Goal: Information Seeking & Learning: Learn about a topic

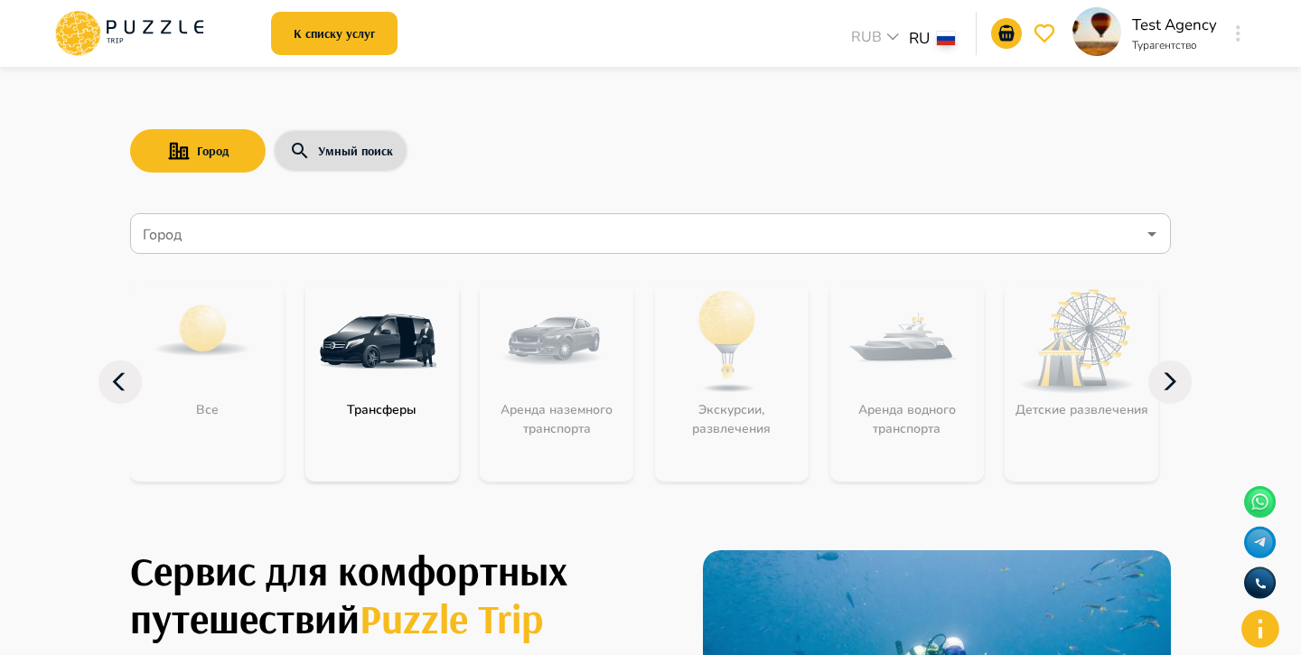
click at [1239, 41] on icon "button" at bounding box center [1238, 33] width 5 height 16
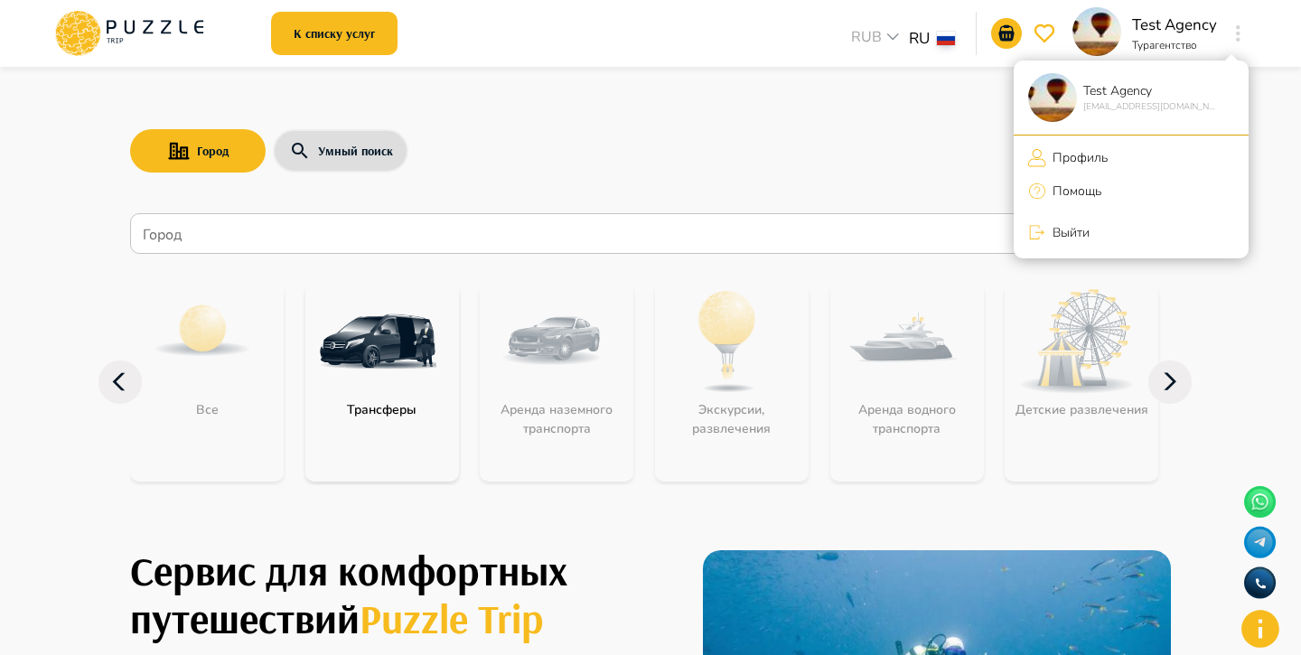
click at [1127, 234] on li "Выйти" at bounding box center [1131, 232] width 235 height 38
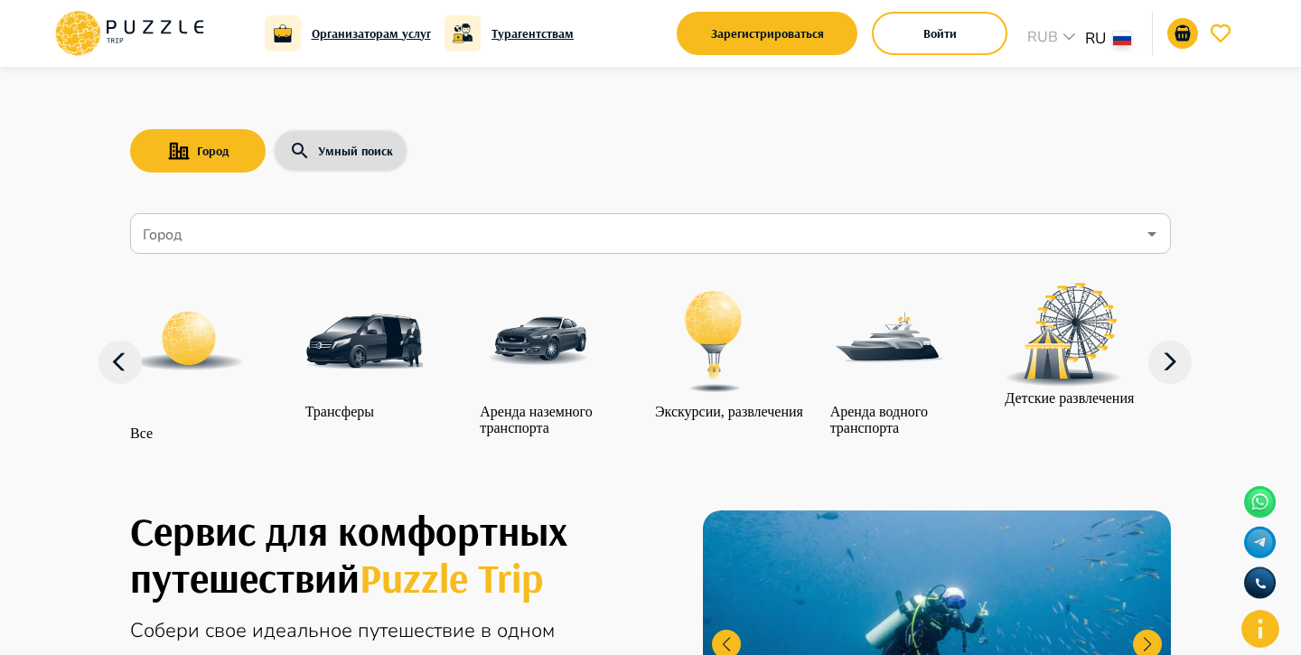
click at [502, 250] on div "Город" at bounding box center [650, 233] width 1041 height 41
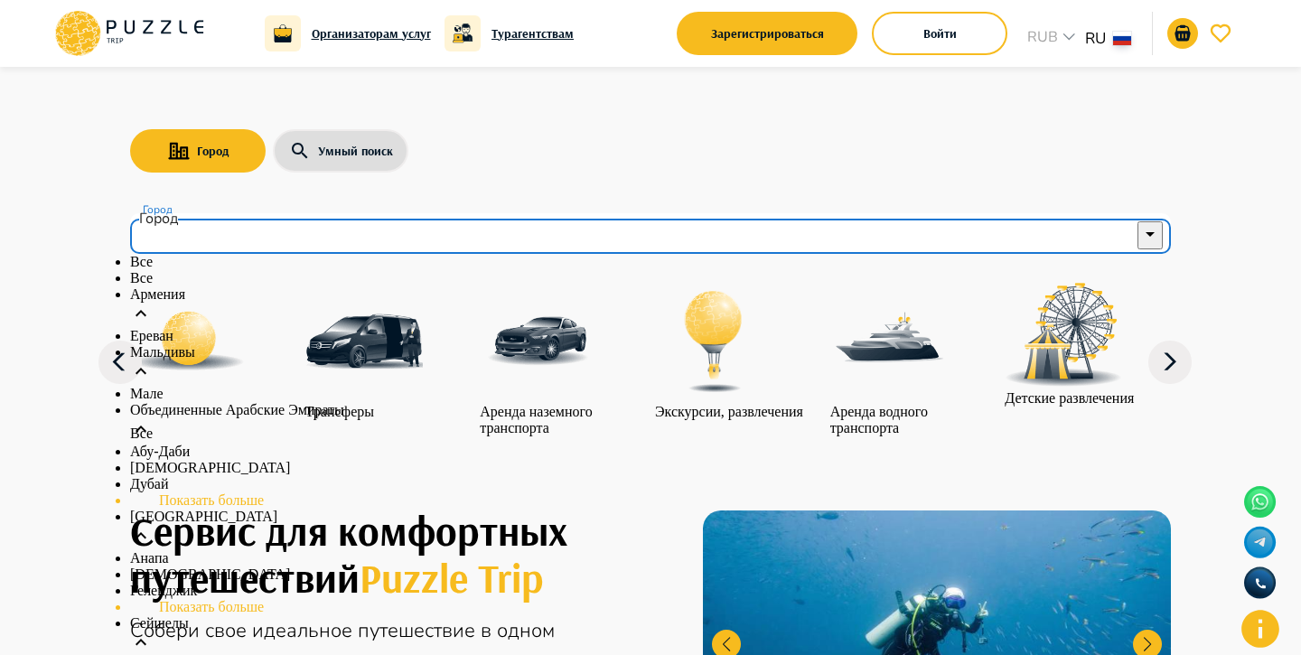
click at [288, 286] on li "Все" at bounding box center [650, 278] width 1041 height 16
type input "***"
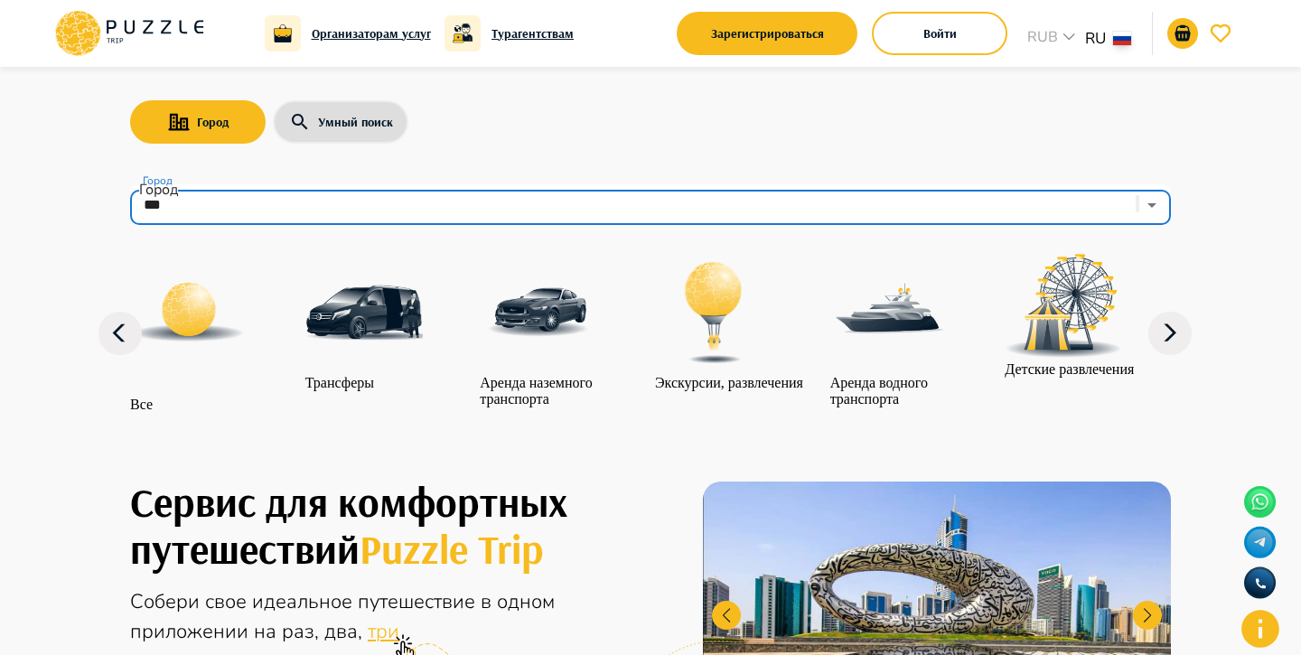
scroll to position [50, 0]
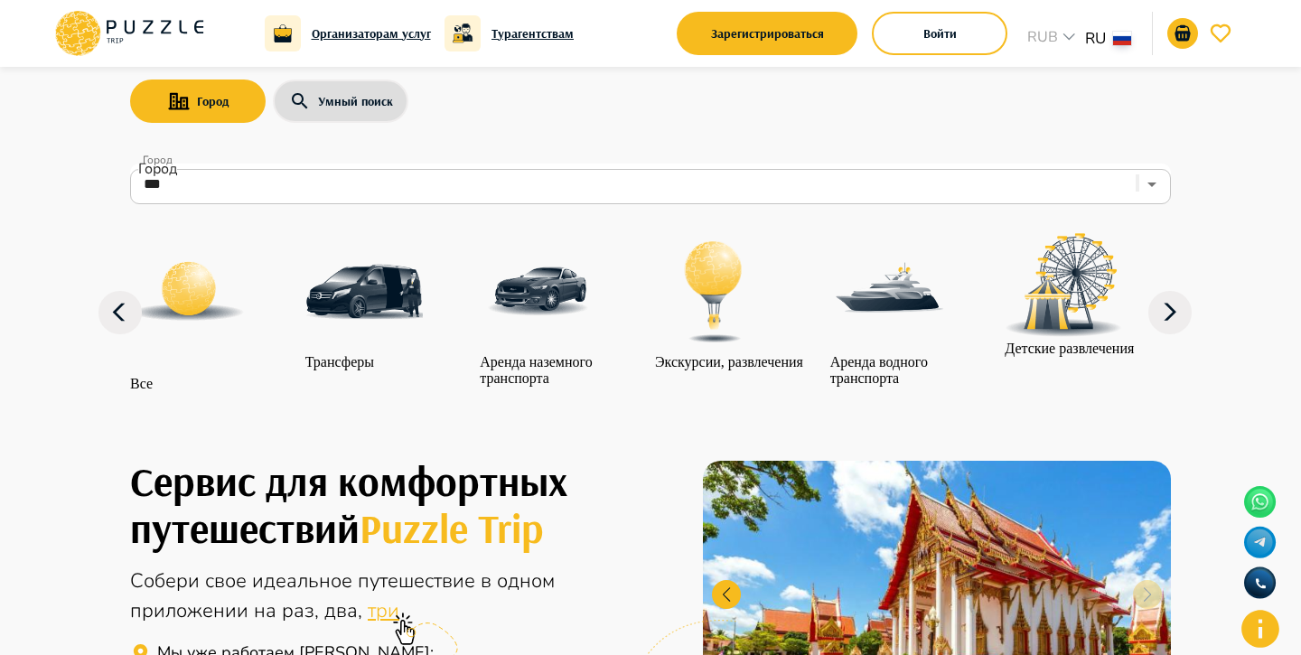
click at [423, 294] on div "category-get_transfer" at bounding box center [363, 293] width 117 height 121
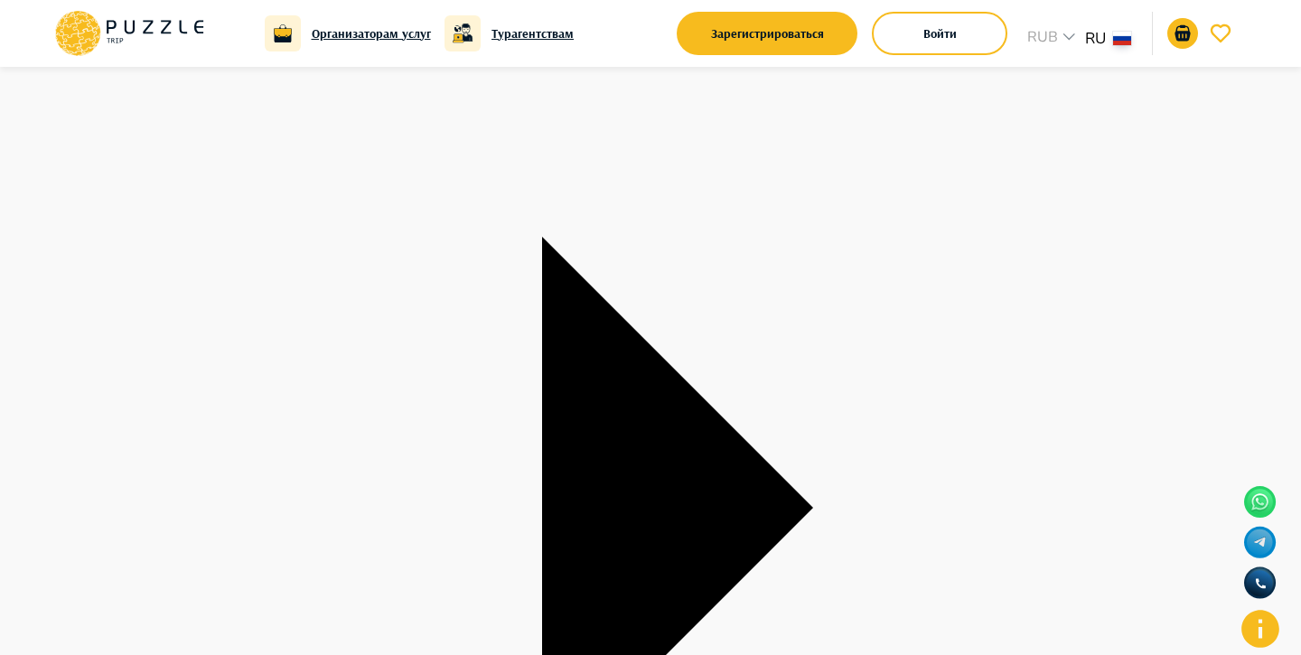
scroll to position [234, 0]
type textarea "*"
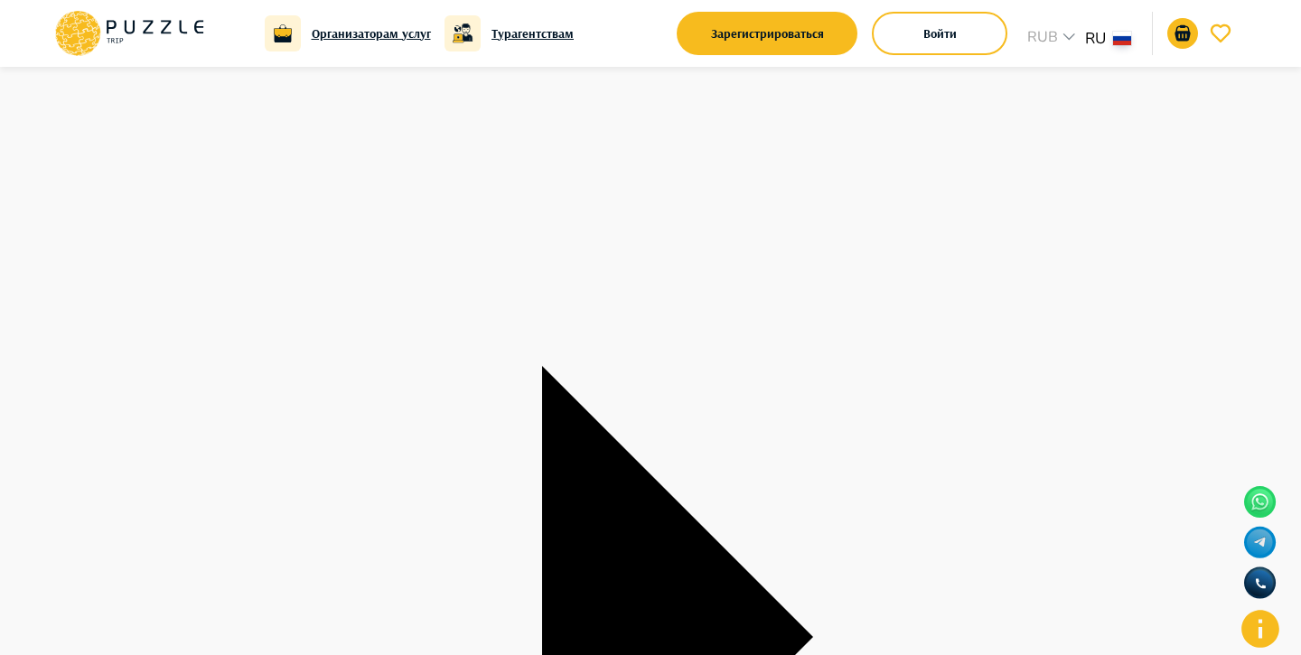
scroll to position [0, 0]
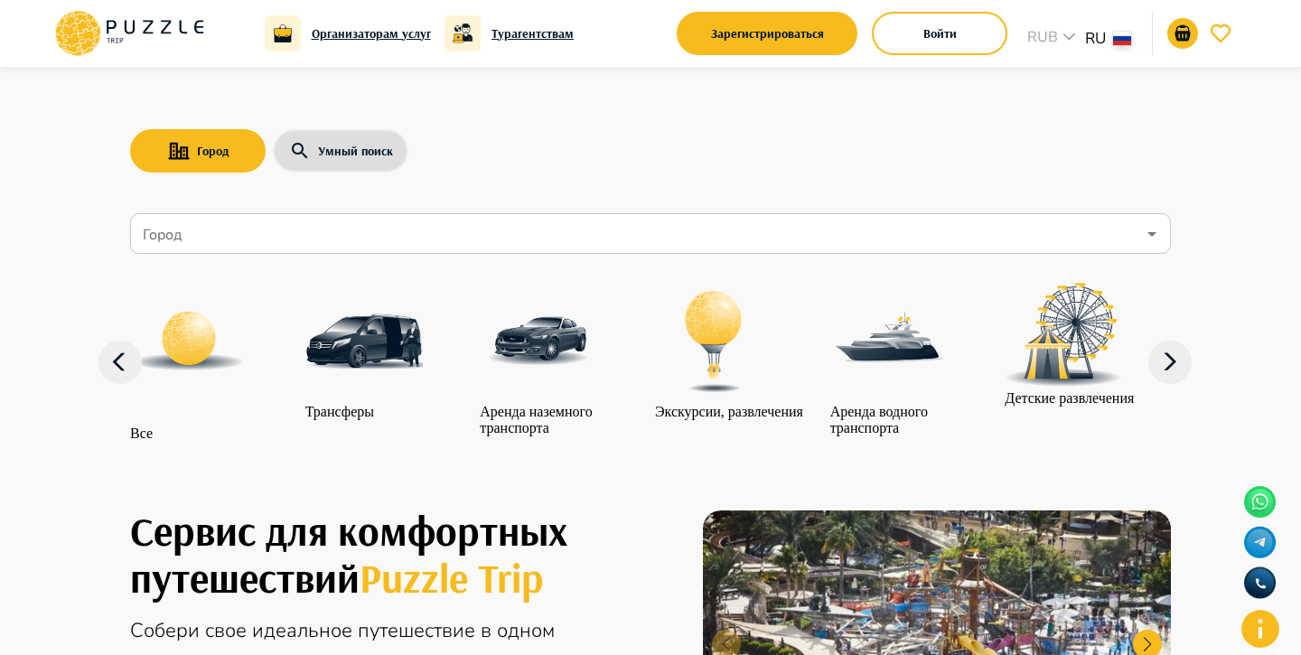
click at [531, 242] on input "Город" at bounding box center [637, 234] width 997 height 34
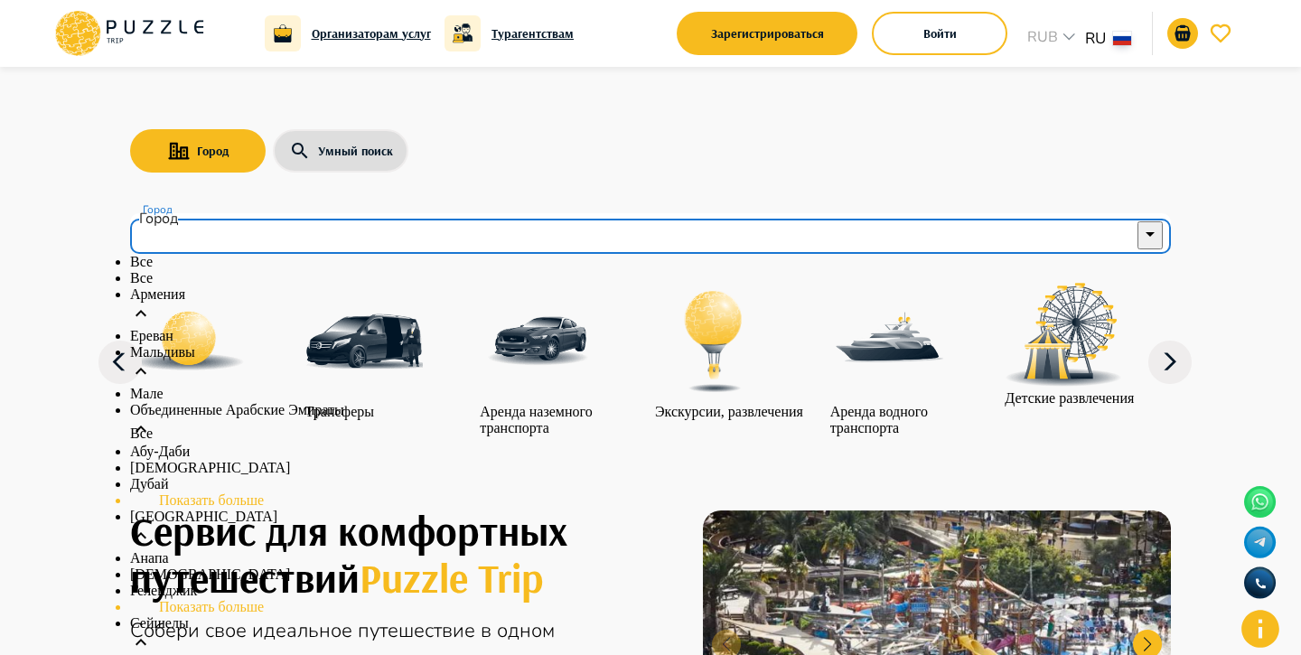
click at [361, 286] on li "Все" at bounding box center [650, 278] width 1041 height 16
type input "***"
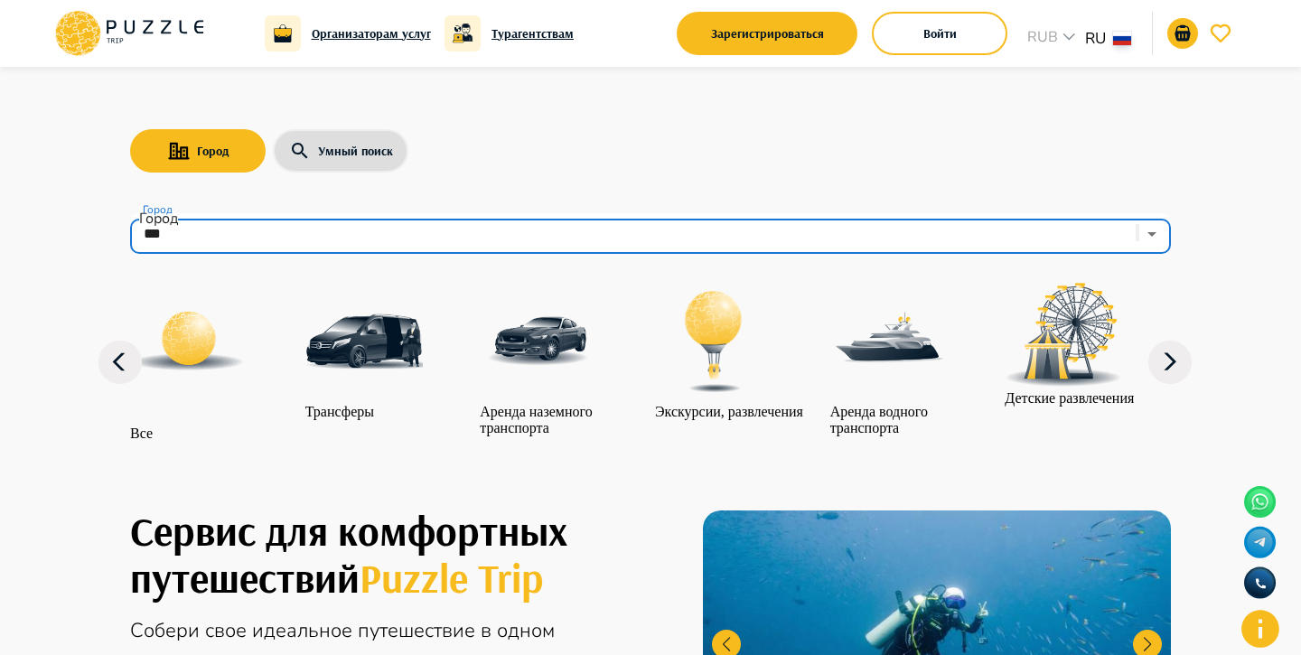
click at [565, 347] on img "category-landing_transport" at bounding box center [538, 341] width 117 height 117
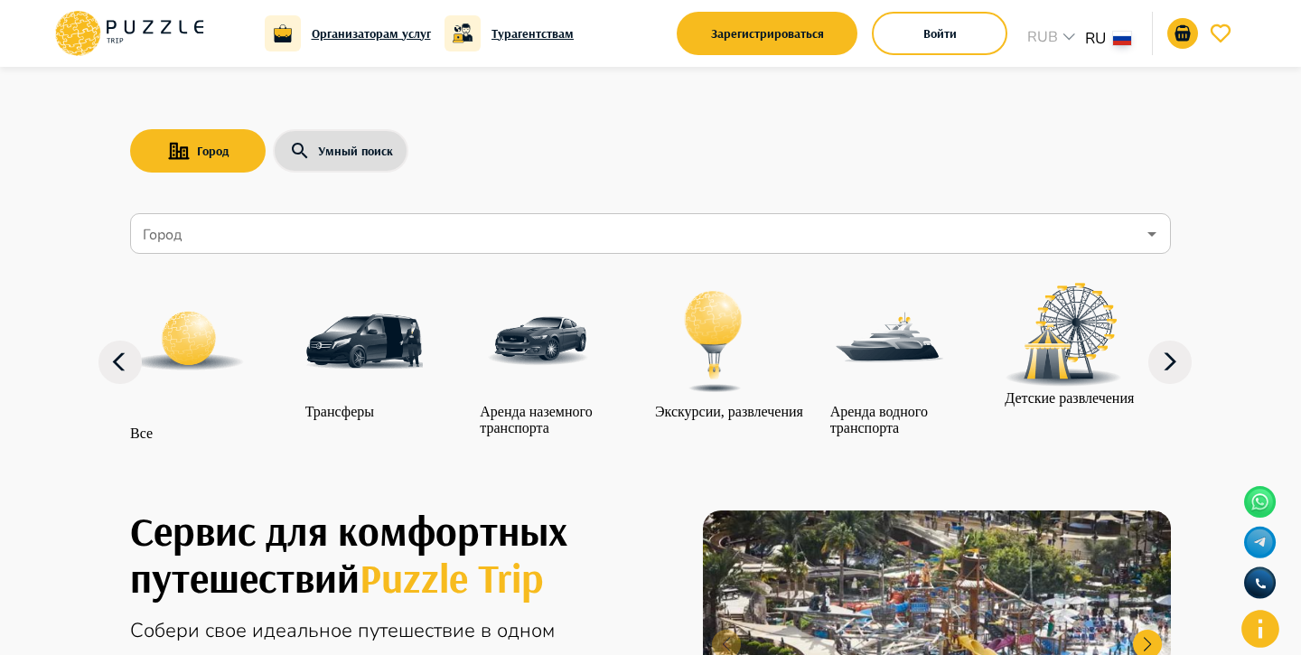
click at [675, 232] on input "Город" at bounding box center [637, 234] width 997 height 34
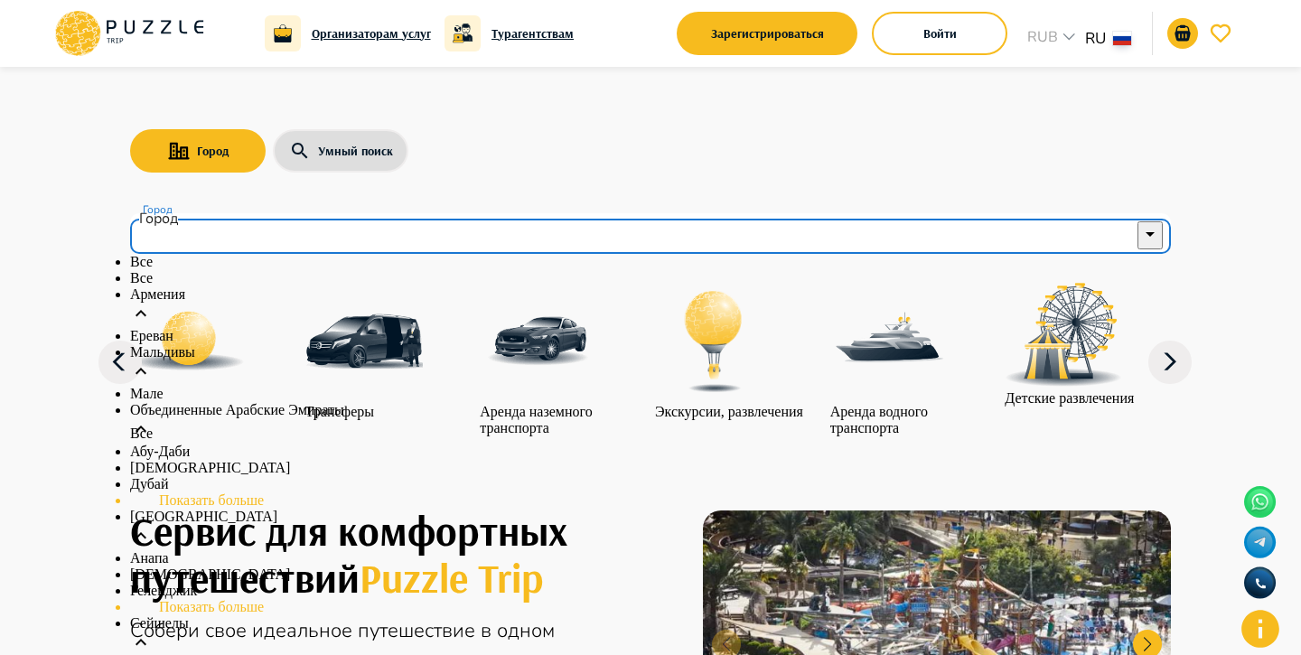
click at [461, 286] on li "Все" at bounding box center [650, 278] width 1041 height 16
type input "***"
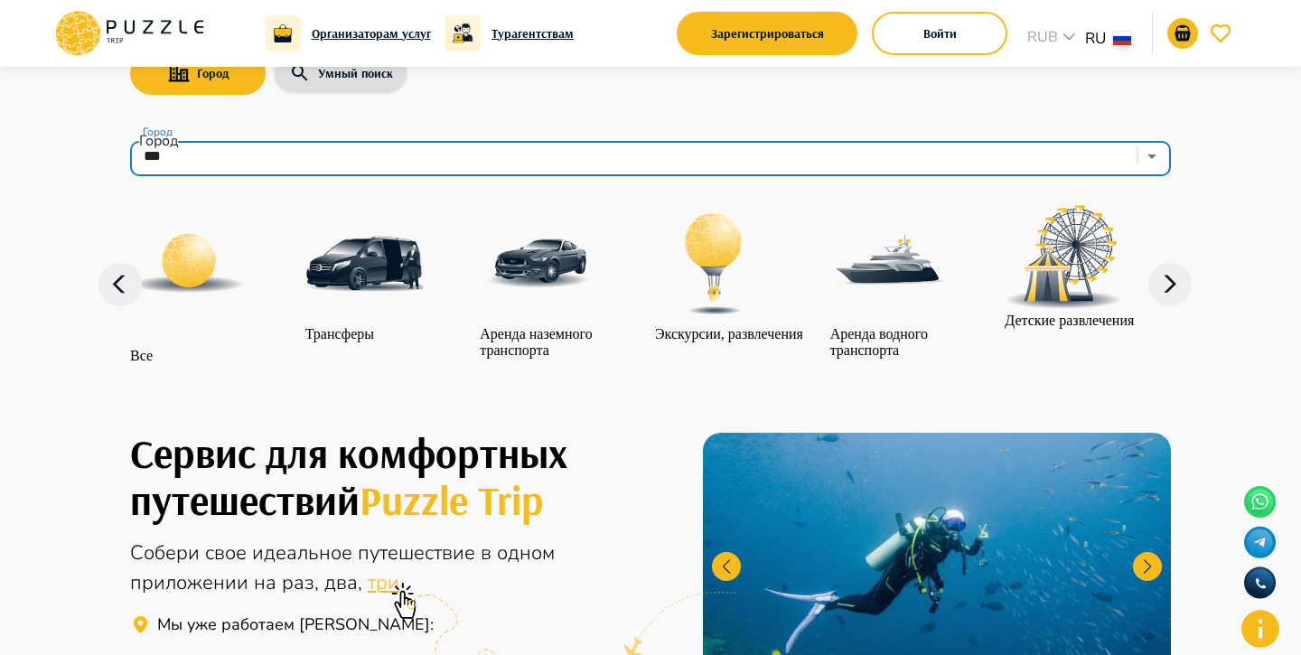
scroll to position [83, 0]
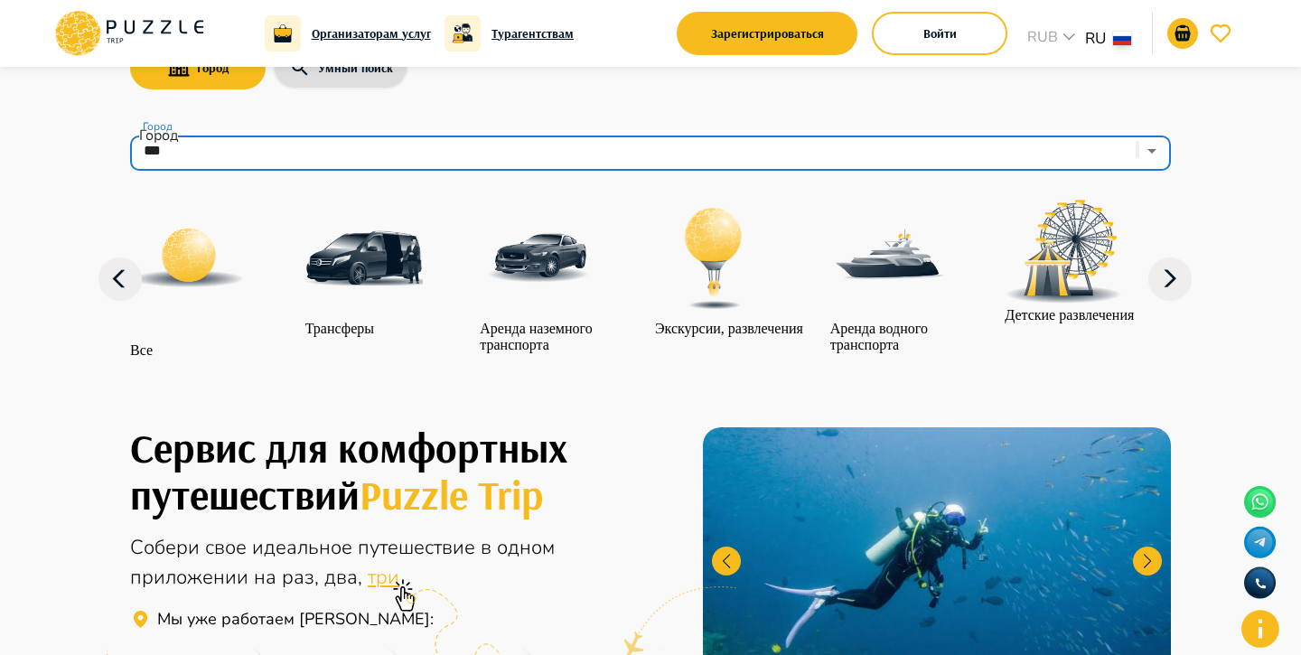
click at [784, 321] on p "Экскурсии, развлечения" at bounding box center [729, 329] width 148 height 16
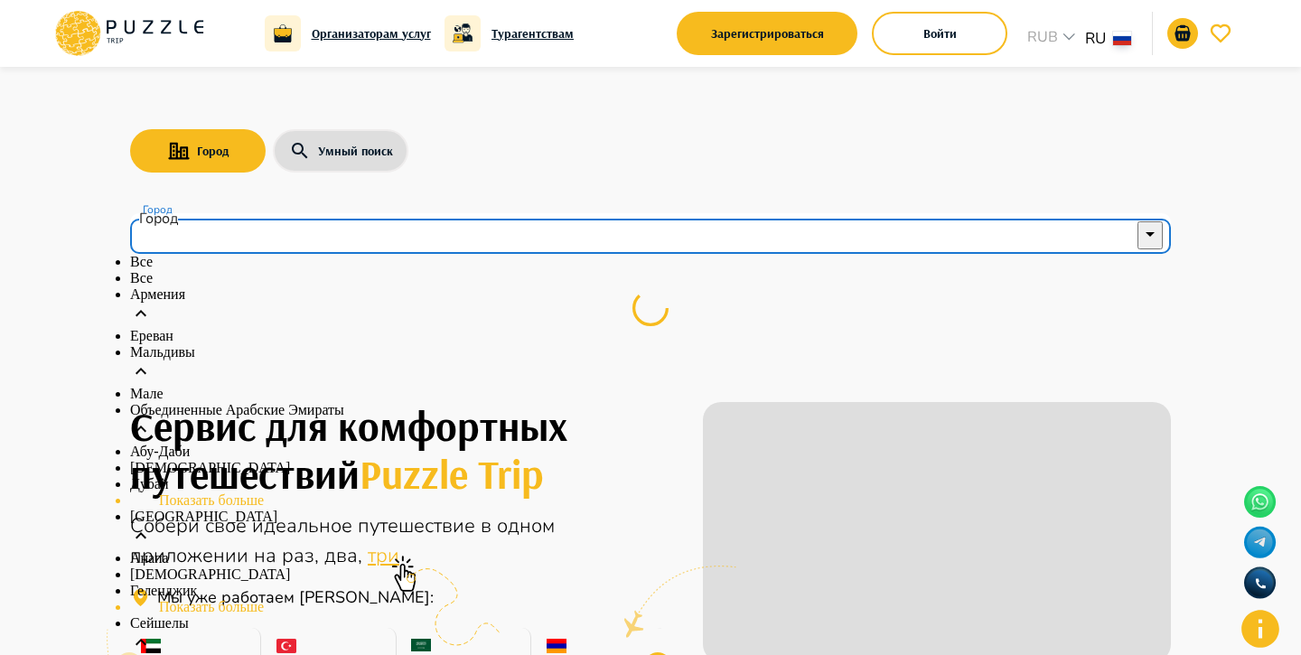
click at [936, 230] on input "Город" at bounding box center [637, 234] width 997 height 34
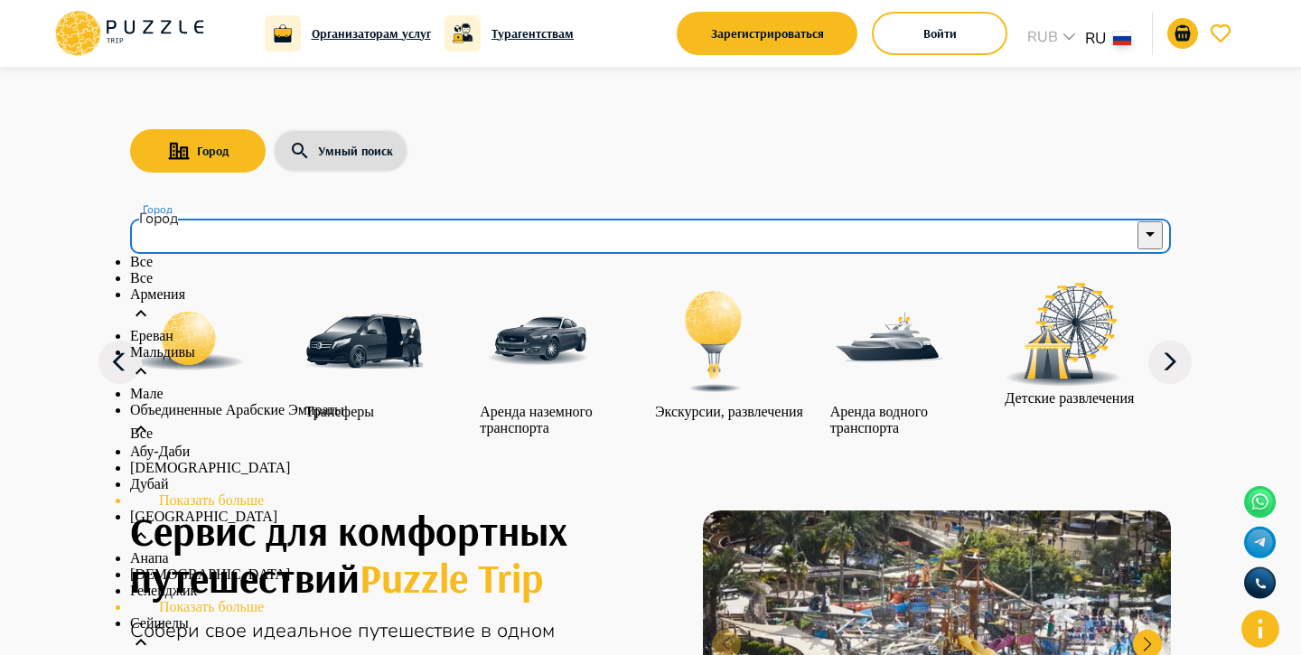
click at [471, 286] on li "Все" at bounding box center [650, 278] width 1041 height 16
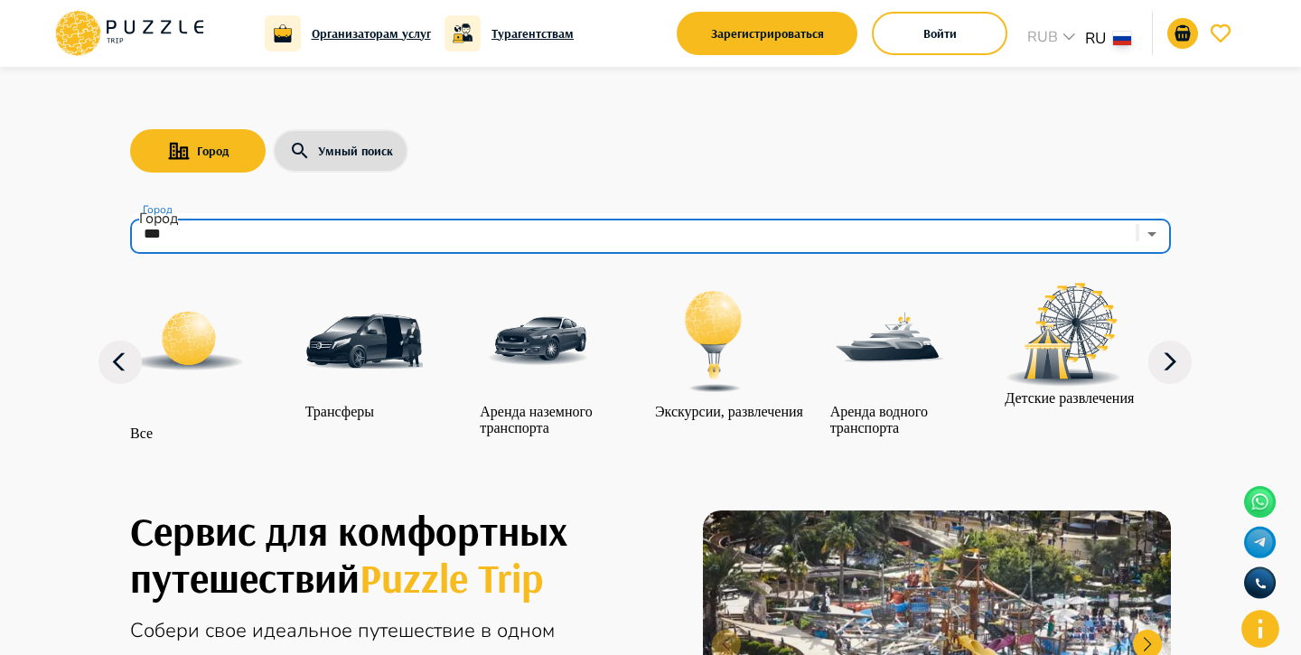
type input "***"
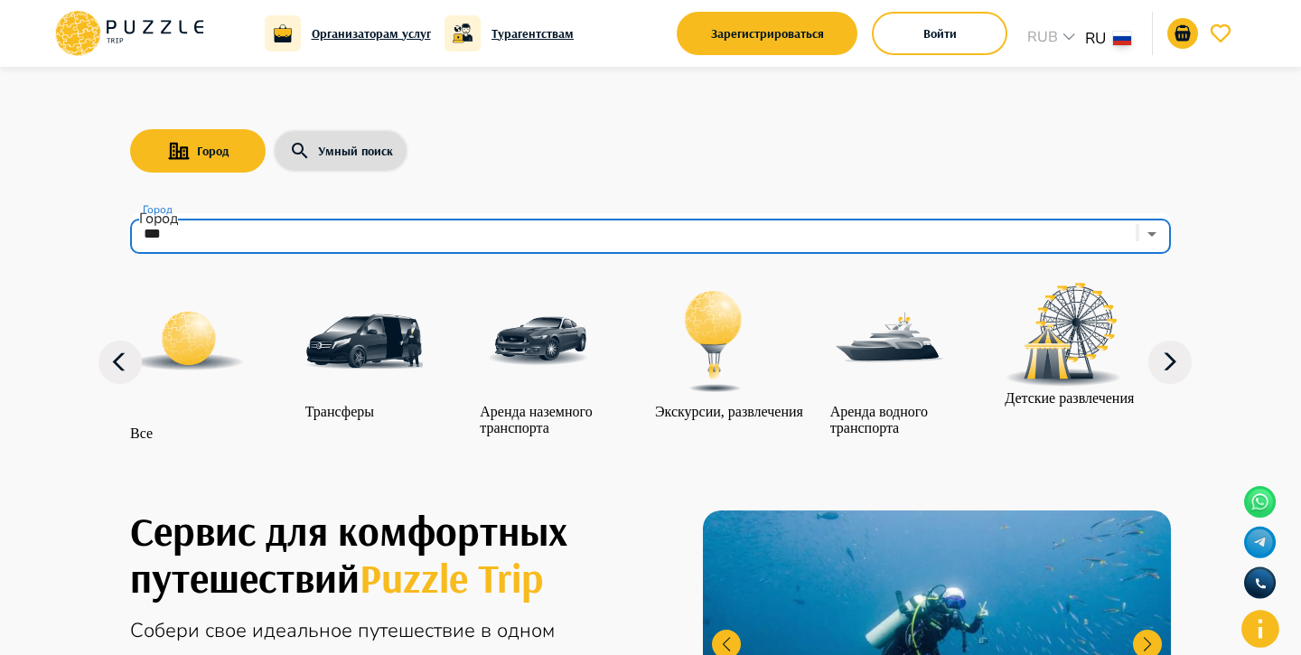
click at [1170, 368] on icon at bounding box center [1170, 362] width 43 height 43
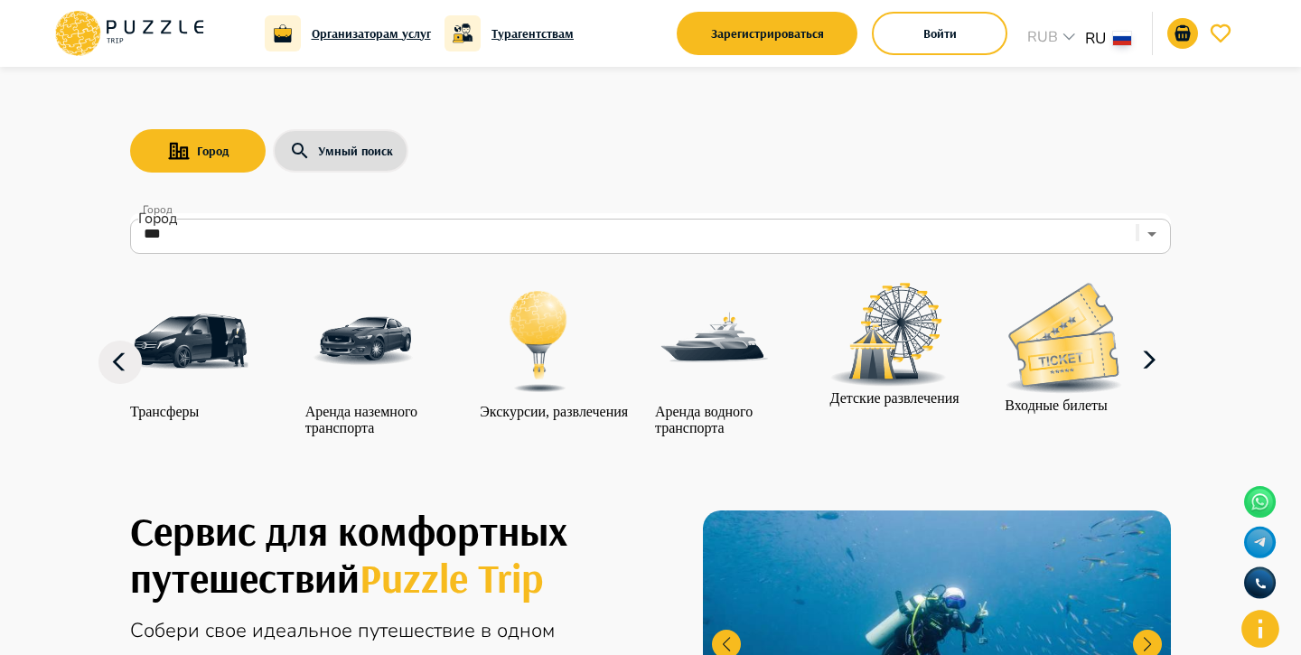
click at [1170, 369] on icon at bounding box center [1149, 360] width 43 height 43
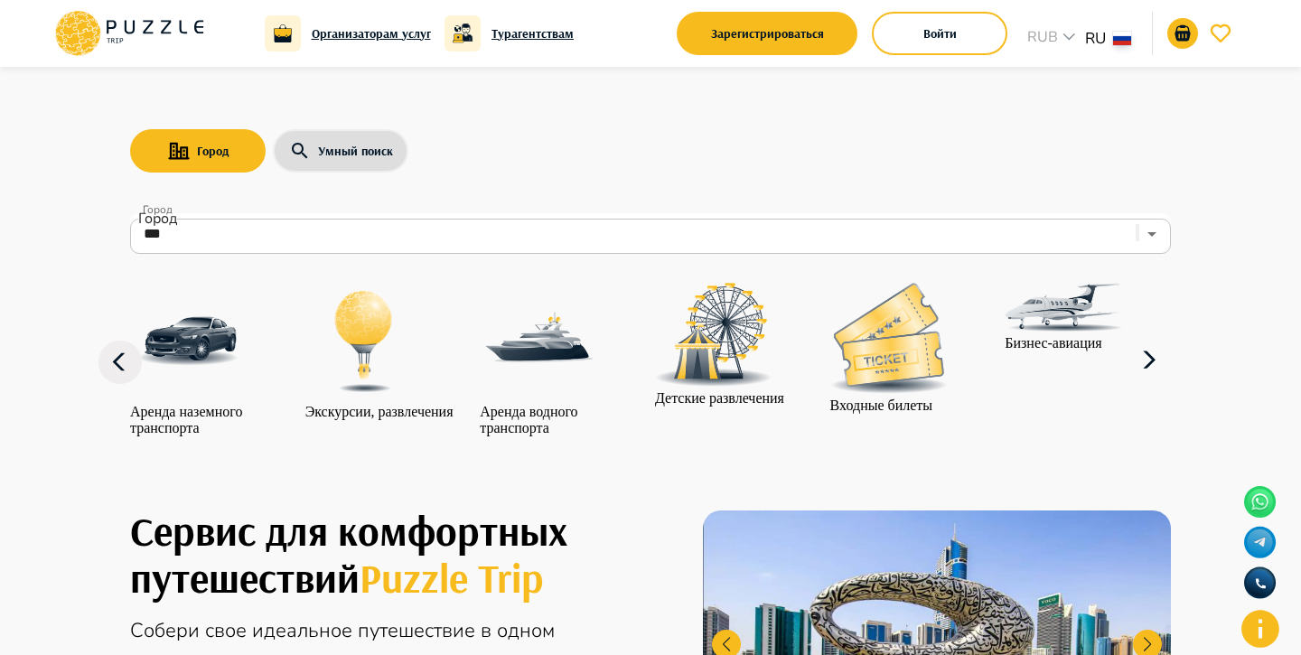
click at [1170, 370] on icon at bounding box center [1149, 360] width 43 height 43
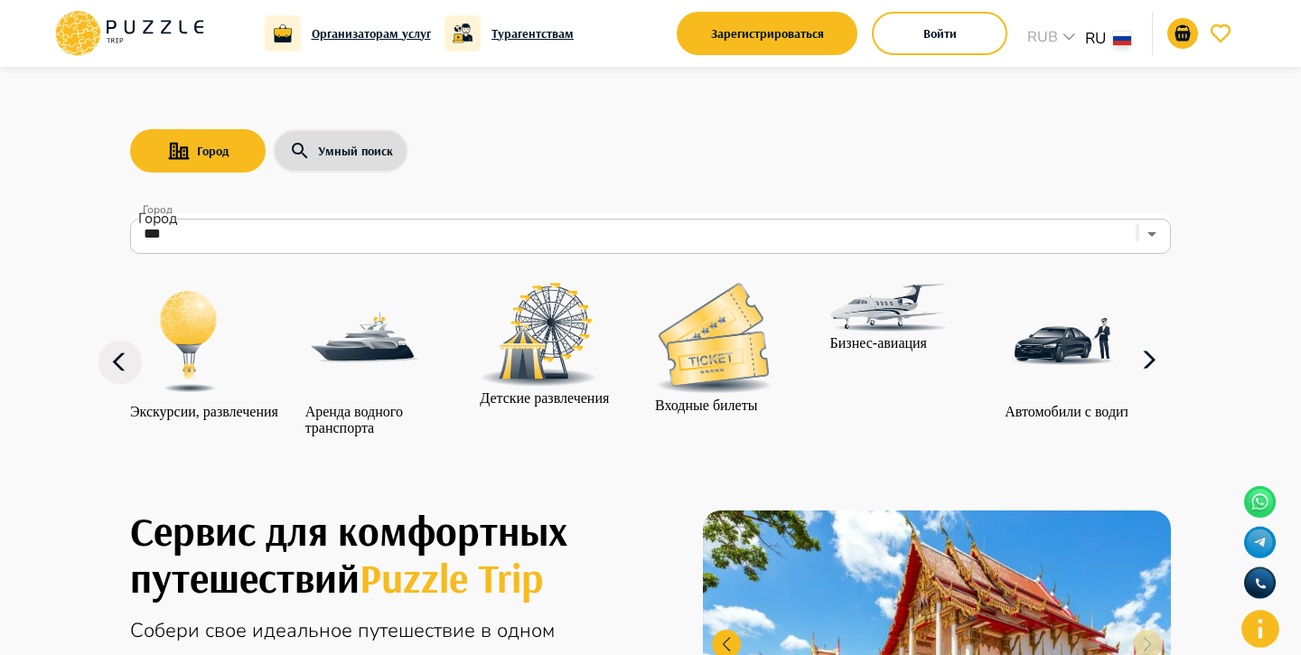
click at [402, 356] on img "category-water_transport" at bounding box center [363, 341] width 117 height 117
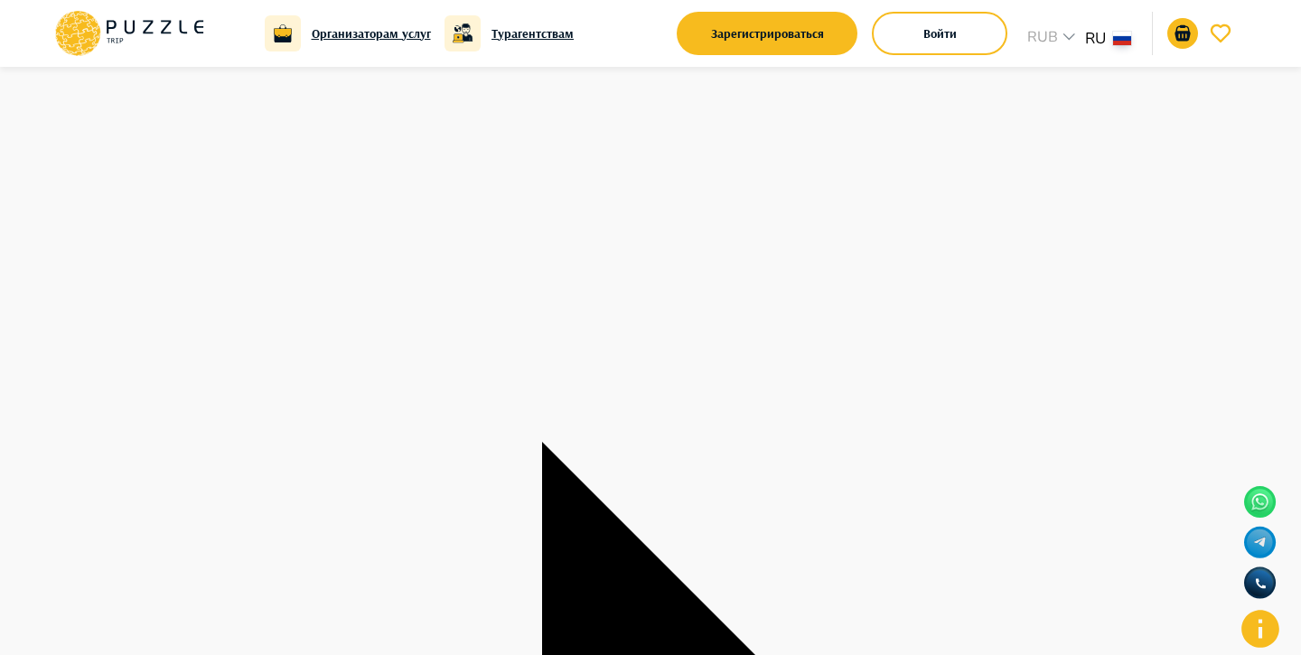
scroll to position [21, 0]
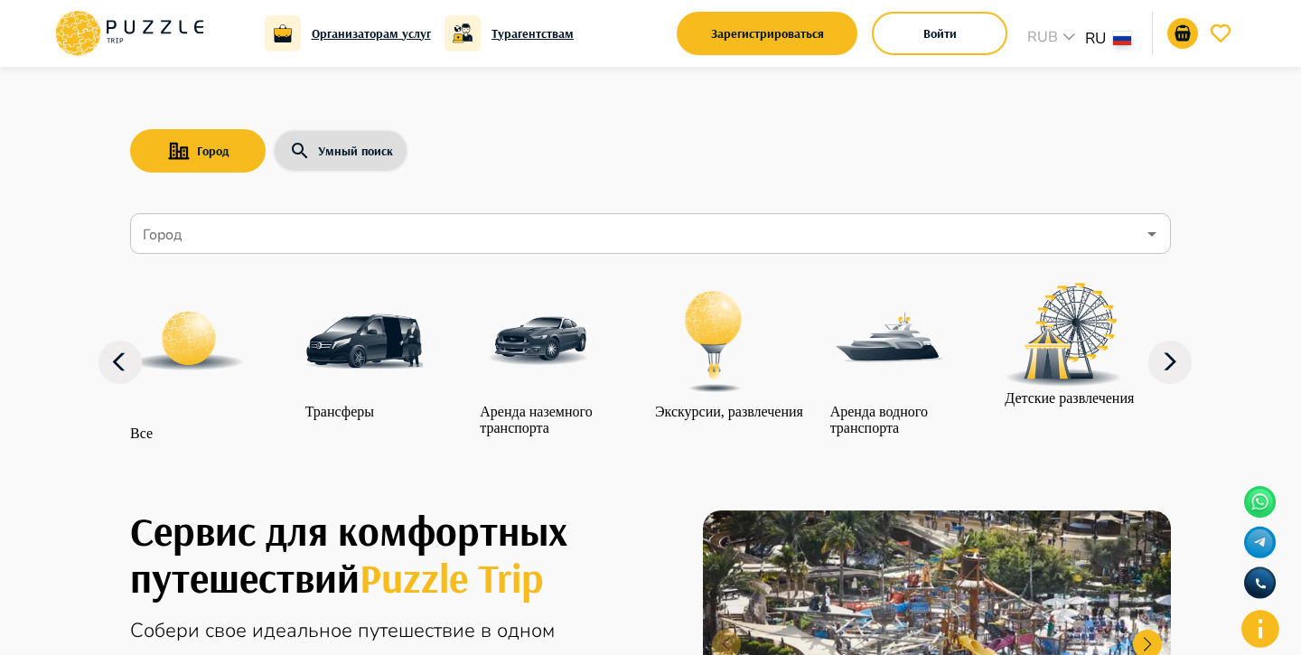
click at [1041, 213] on div "Город" at bounding box center [650, 233] width 1041 height 41
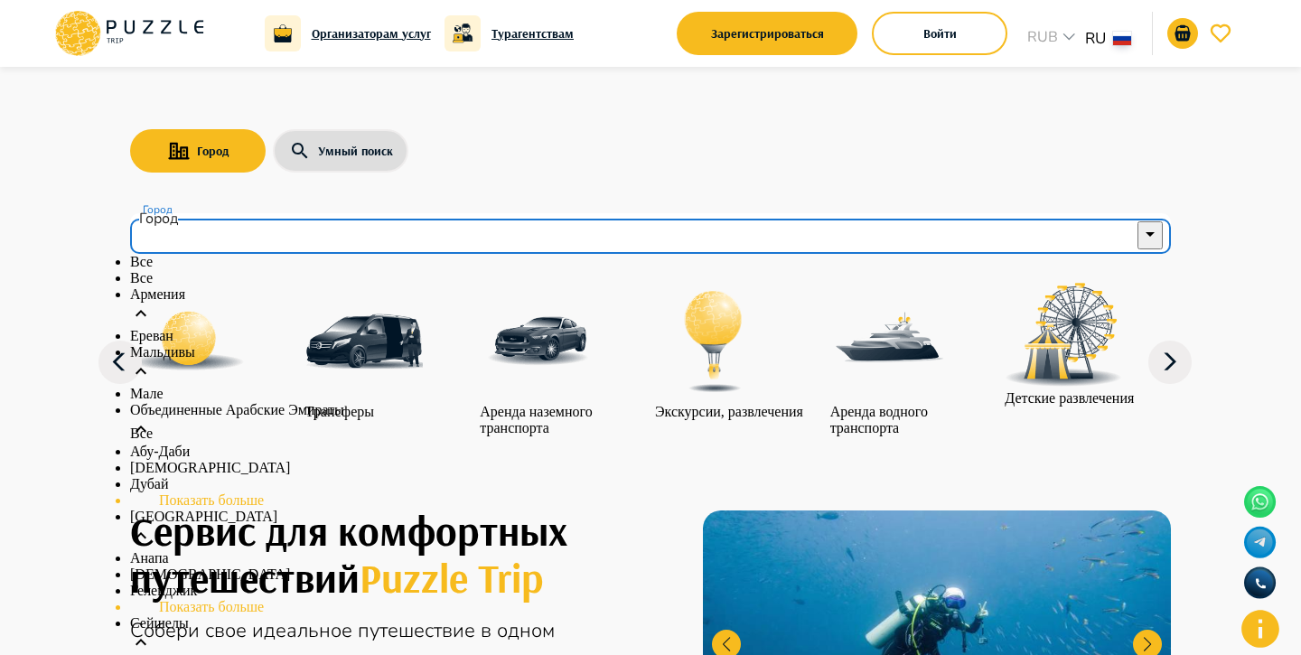
click at [531, 286] on li "Все" at bounding box center [650, 278] width 1041 height 16
type input "***"
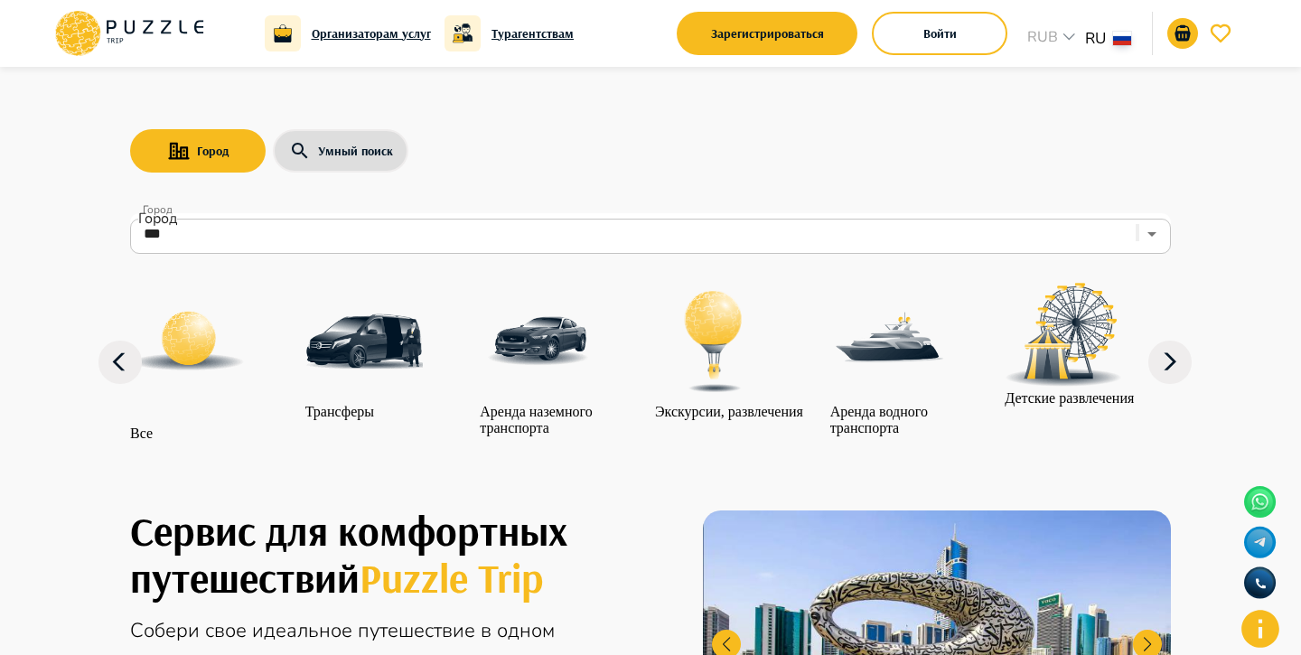
click at [1088, 359] on img "category-children_activity" at bounding box center [1063, 335] width 117 height 104
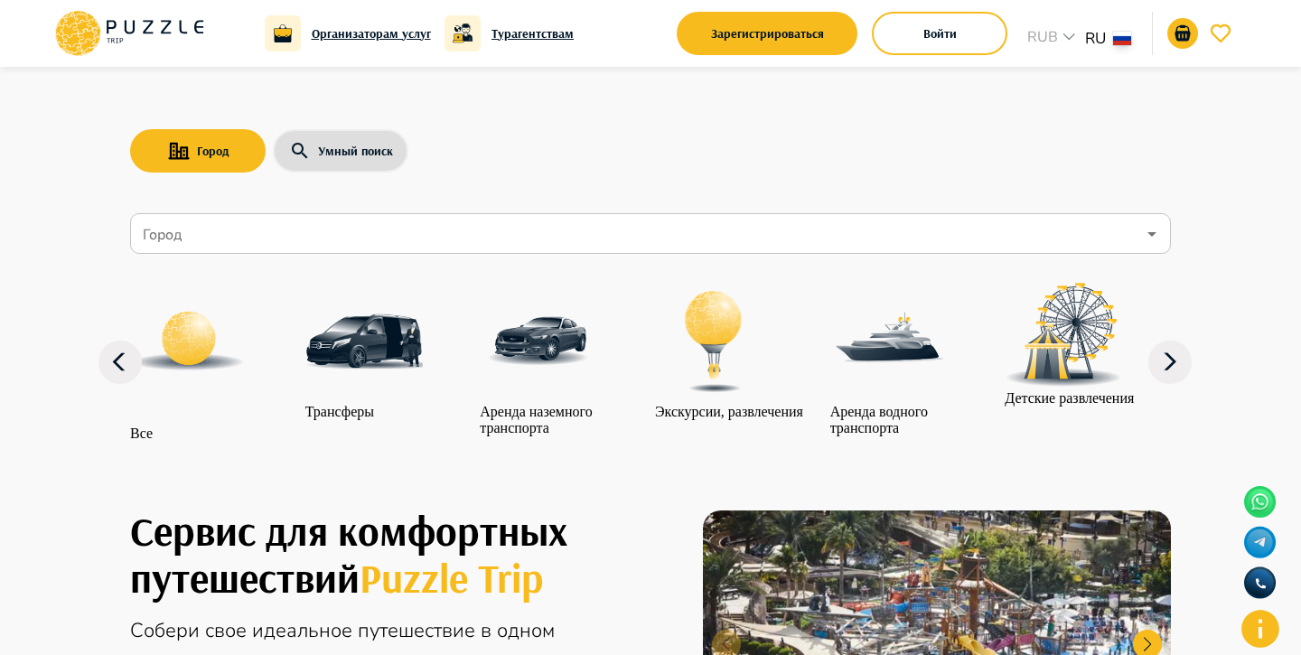
click at [1178, 382] on icon at bounding box center [1170, 362] width 43 height 43
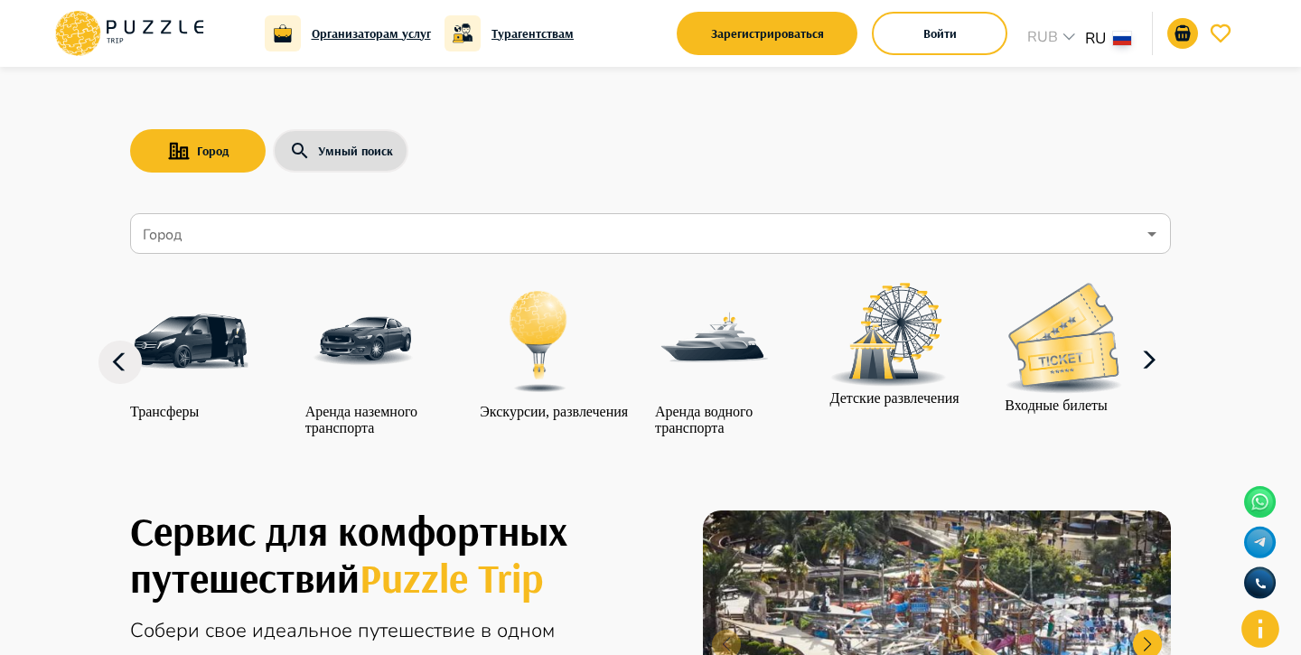
click at [1171, 382] on icon at bounding box center [1149, 360] width 43 height 43
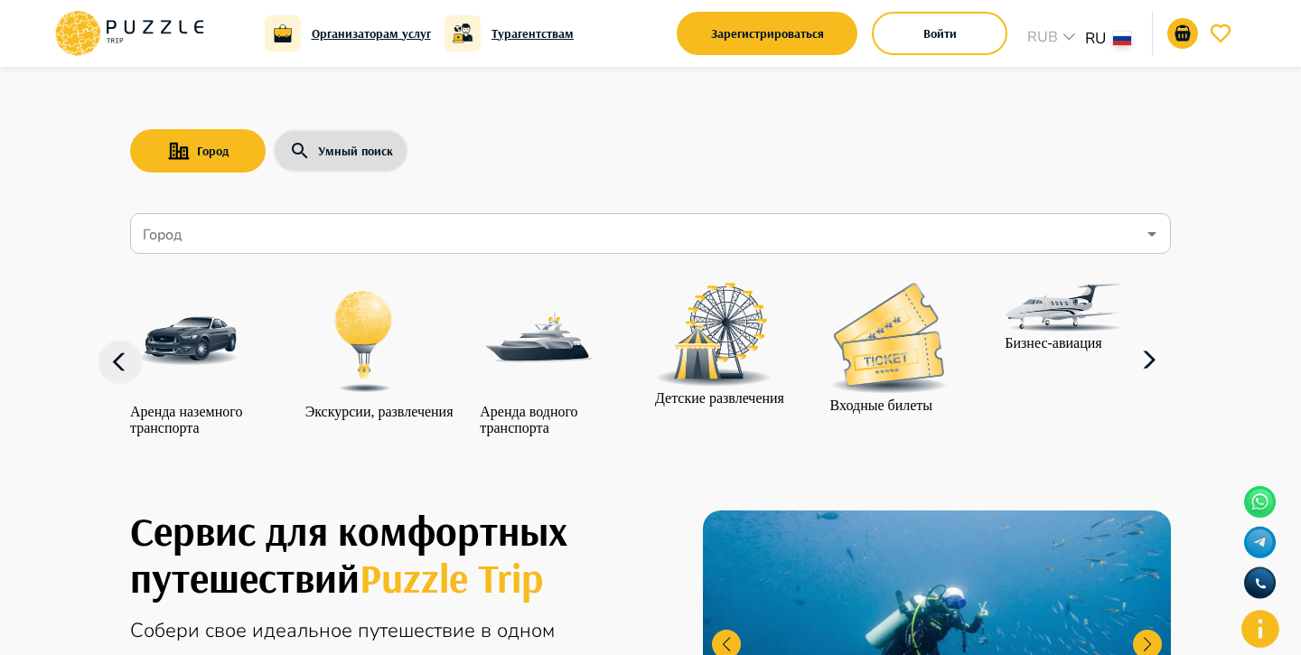
click at [1171, 382] on icon at bounding box center [1149, 360] width 43 height 43
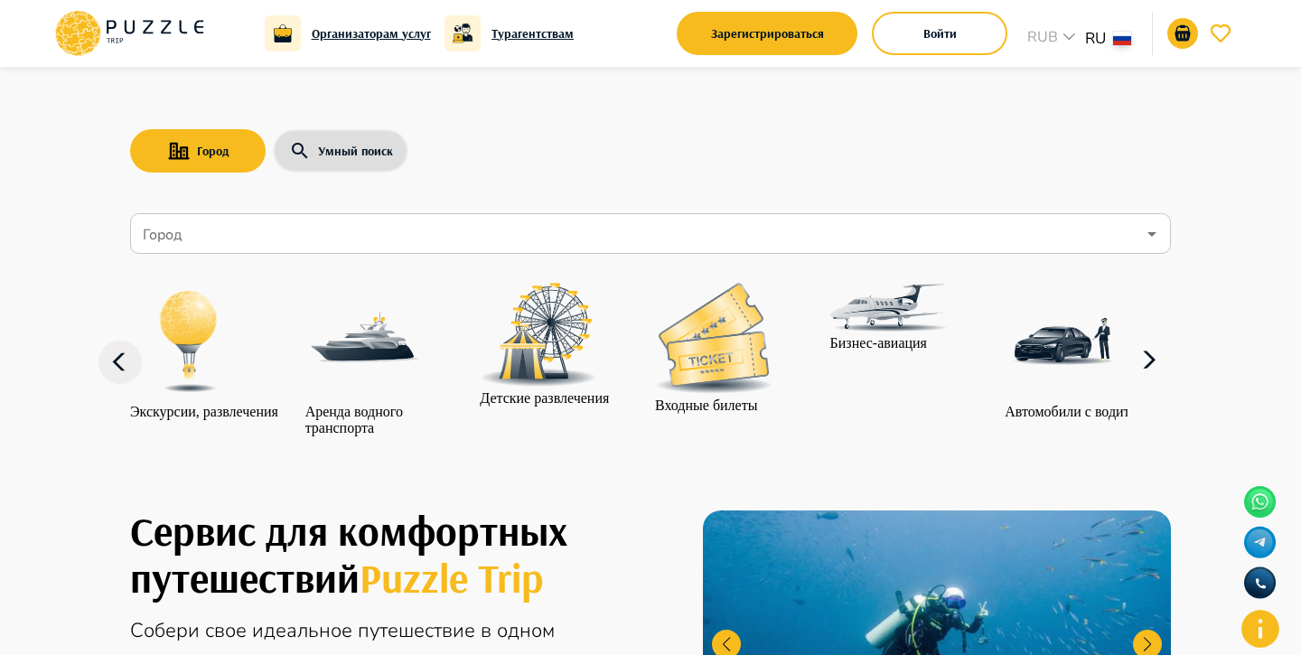
click at [999, 248] on input "Город" at bounding box center [637, 234] width 997 height 34
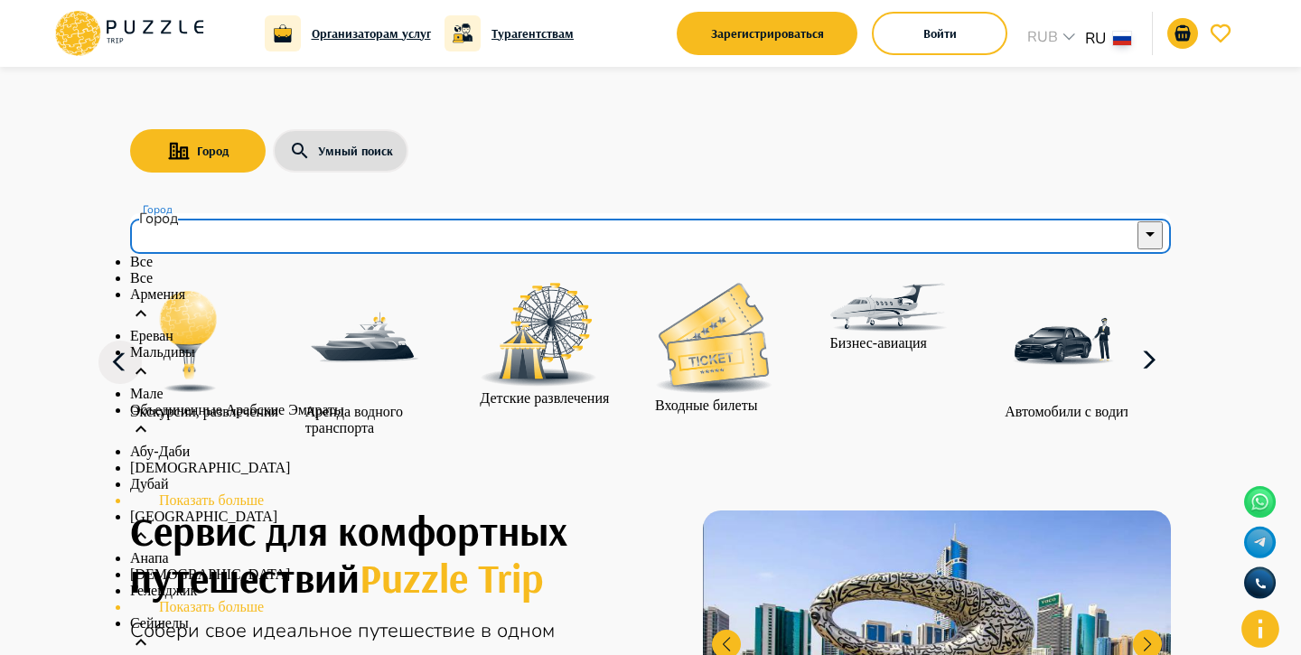
click at [645, 286] on li "Все" at bounding box center [650, 278] width 1041 height 16
type input "***"
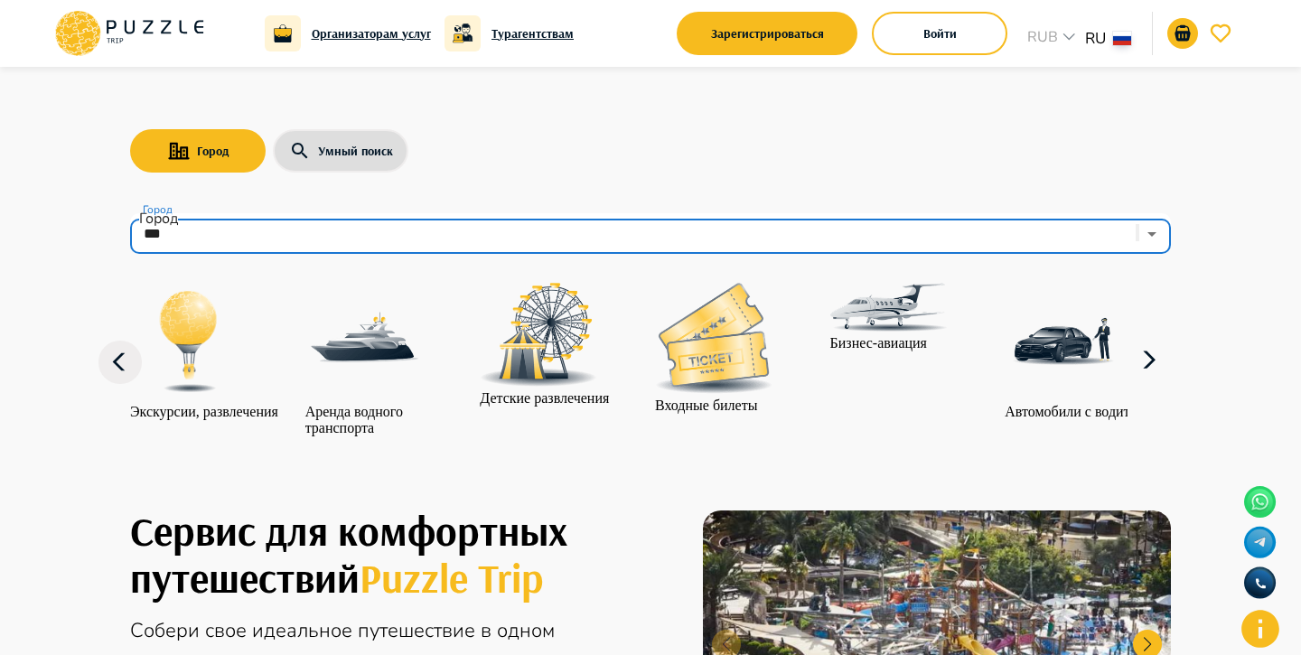
click at [769, 381] on img "category-entry_tickets" at bounding box center [713, 338] width 117 height 111
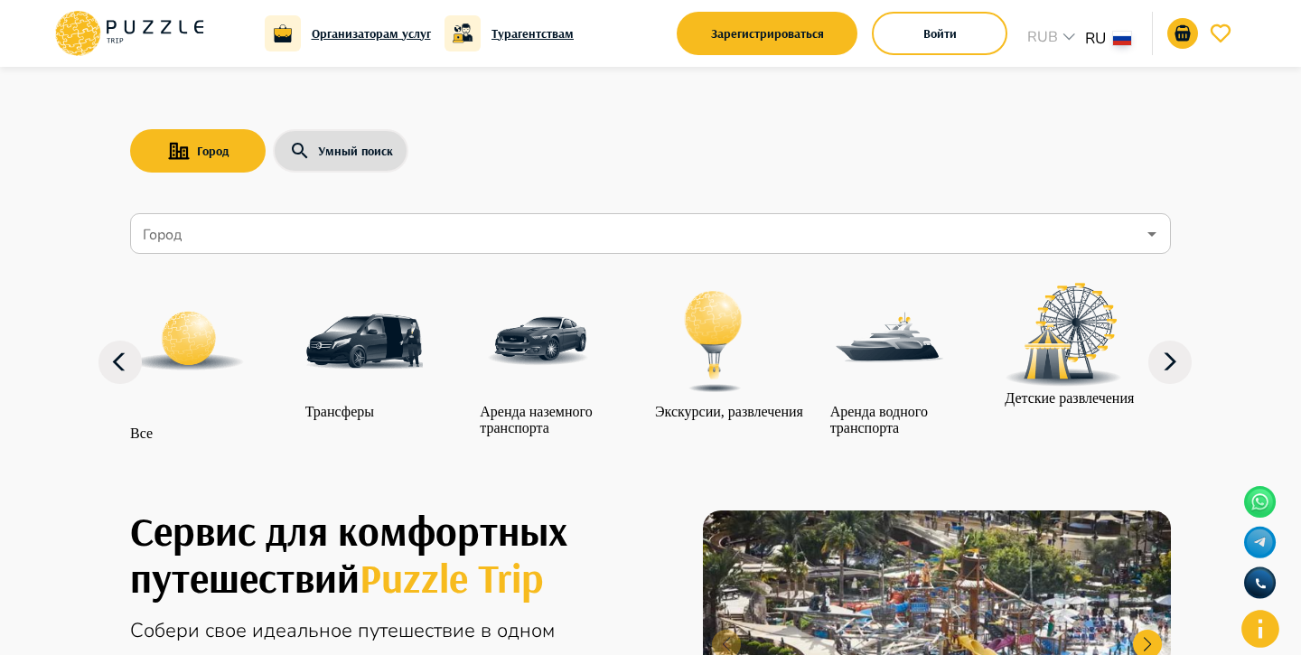
click at [1087, 236] on input "Город" at bounding box center [637, 234] width 997 height 34
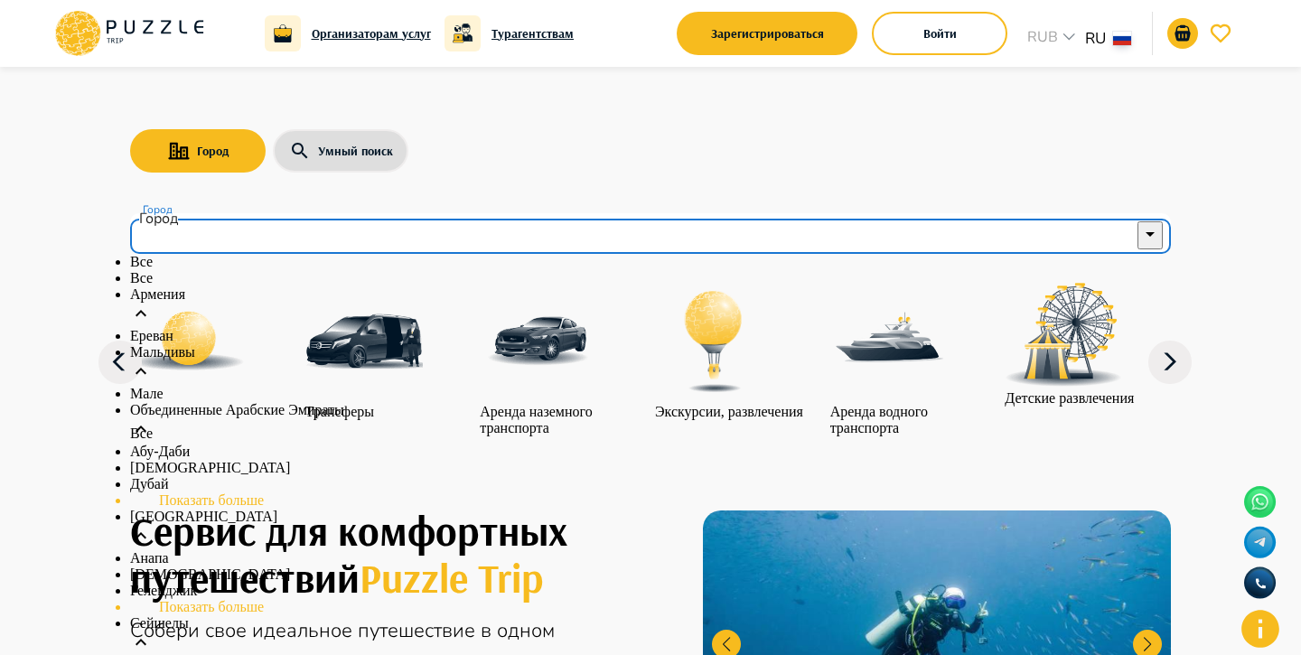
click at [712, 328] on li "Армения" at bounding box center [650, 307] width 1041 height 42
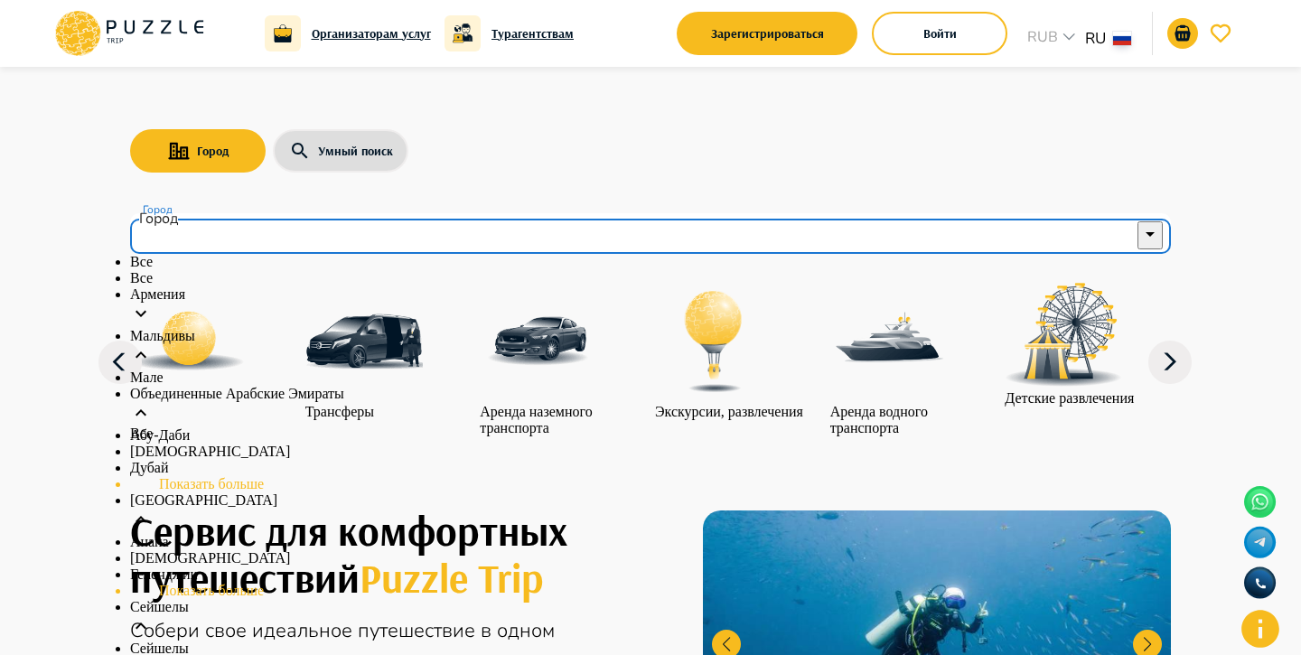
click at [728, 286] on li "Все" at bounding box center [650, 278] width 1041 height 16
type input "***"
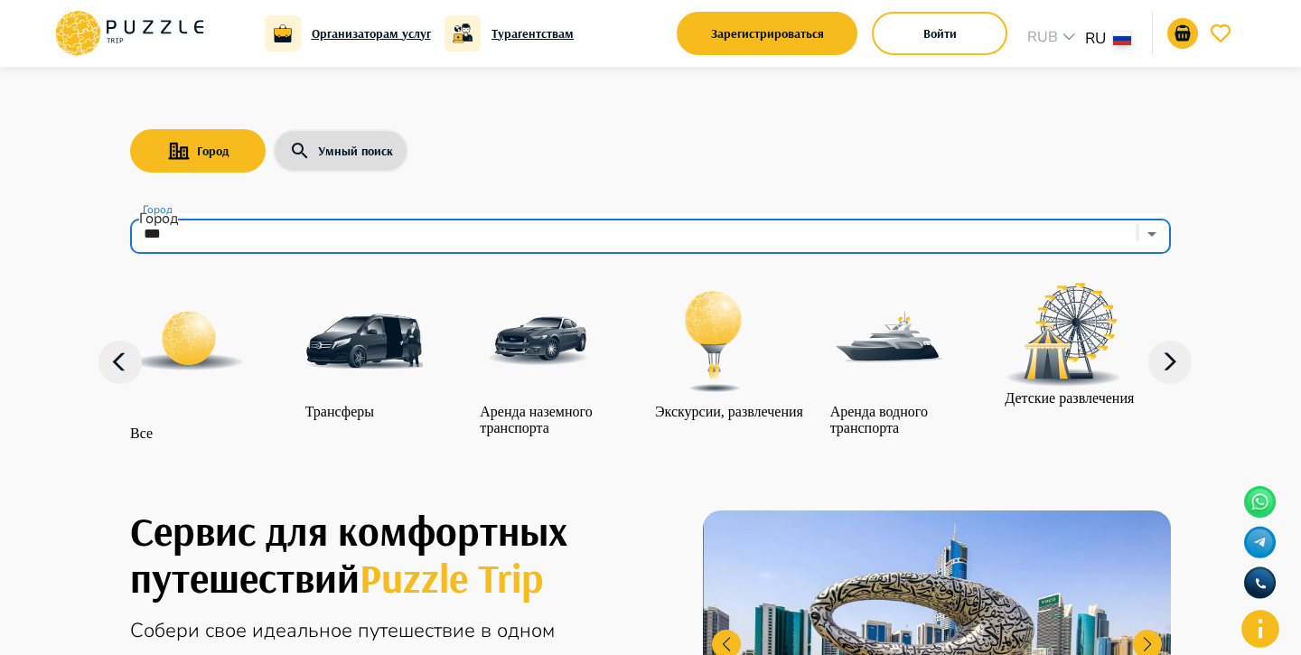
click at [956, 233] on input "***" at bounding box center [625, 234] width 973 height 34
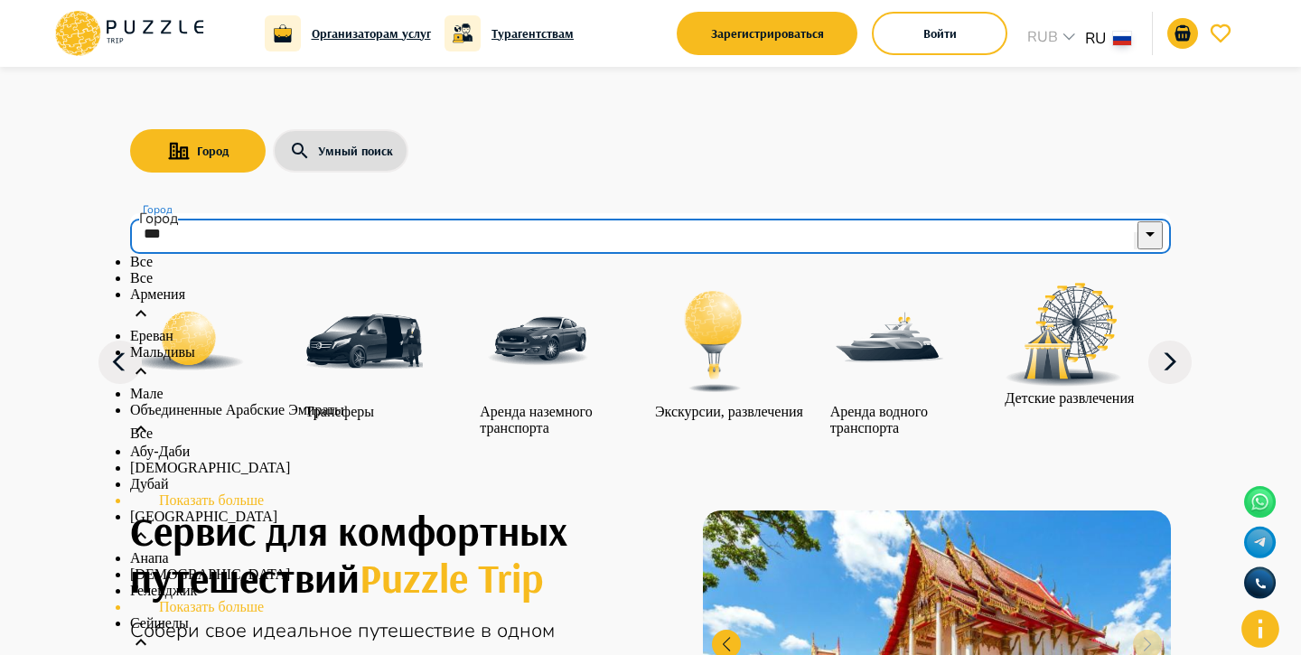
click at [645, 328] on li "Армения" at bounding box center [650, 307] width 1041 height 42
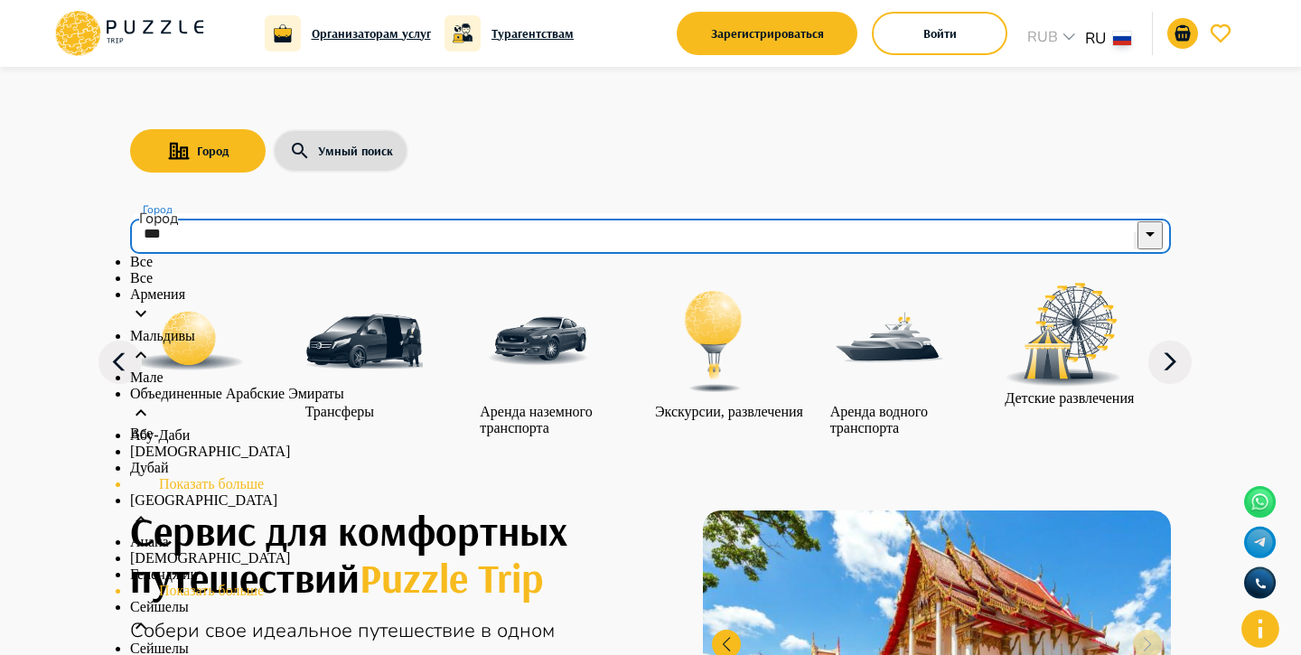
click at [645, 328] on li "Армения" at bounding box center [650, 307] width 1041 height 42
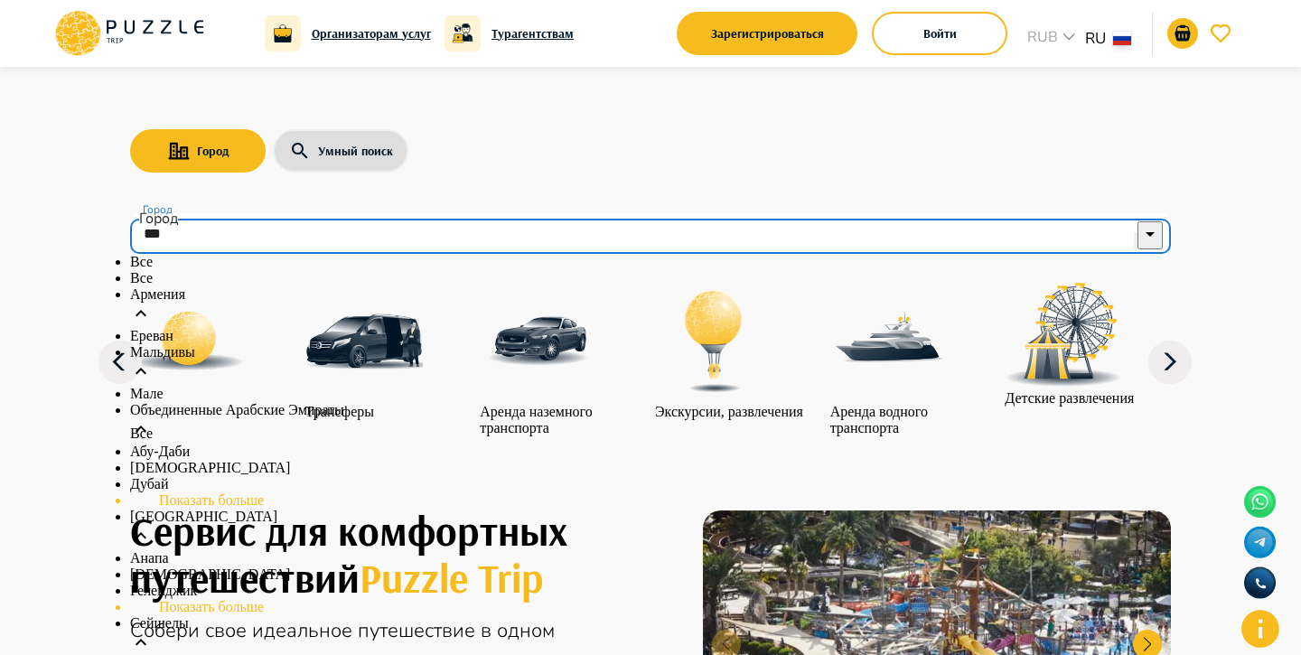
click at [700, 286] on li "Все" at bounding box center [650, 278] width 1041 height 16
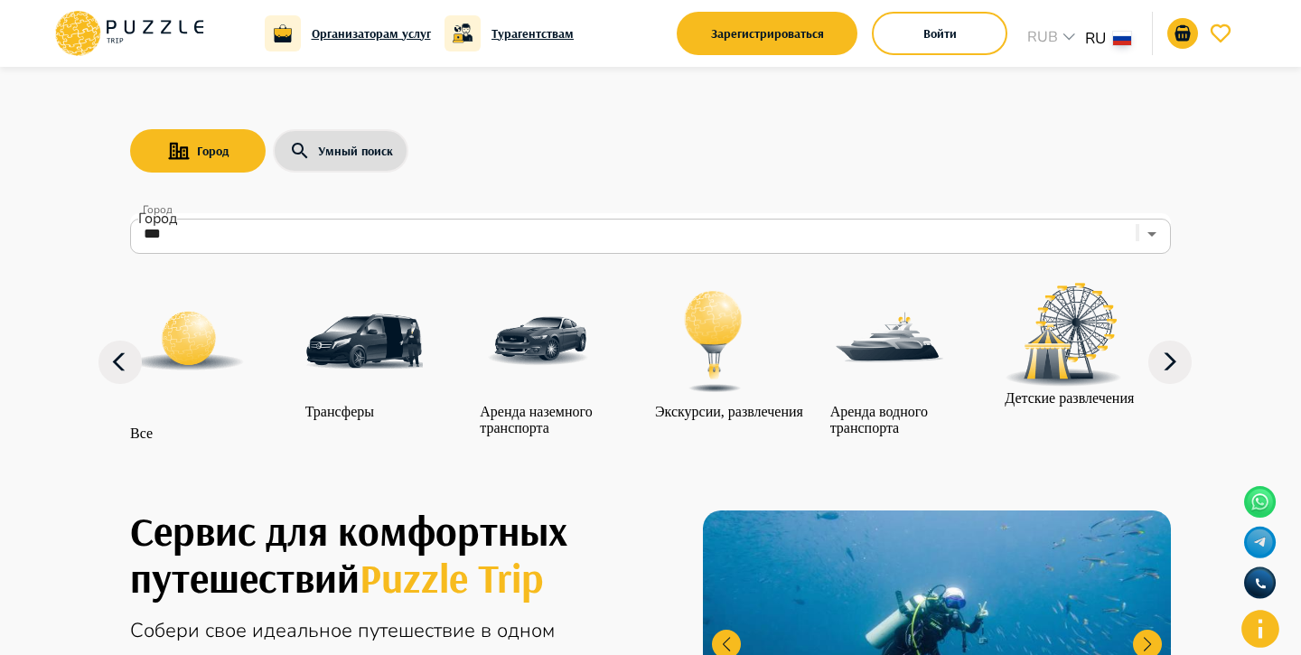
click at [1186, 382] on icon at bounding box center [1170, 362] width 43 height 43
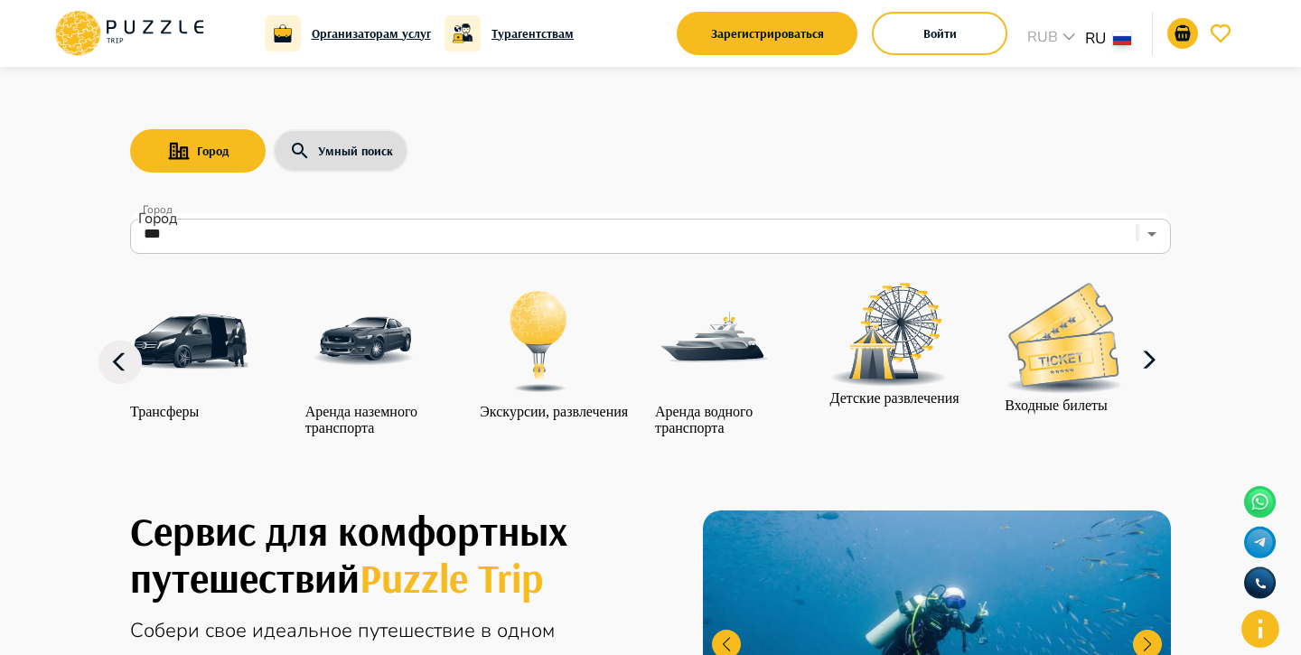
click at [1171, 382] on icon at bounding box center [1149, 360] width 43 height 43
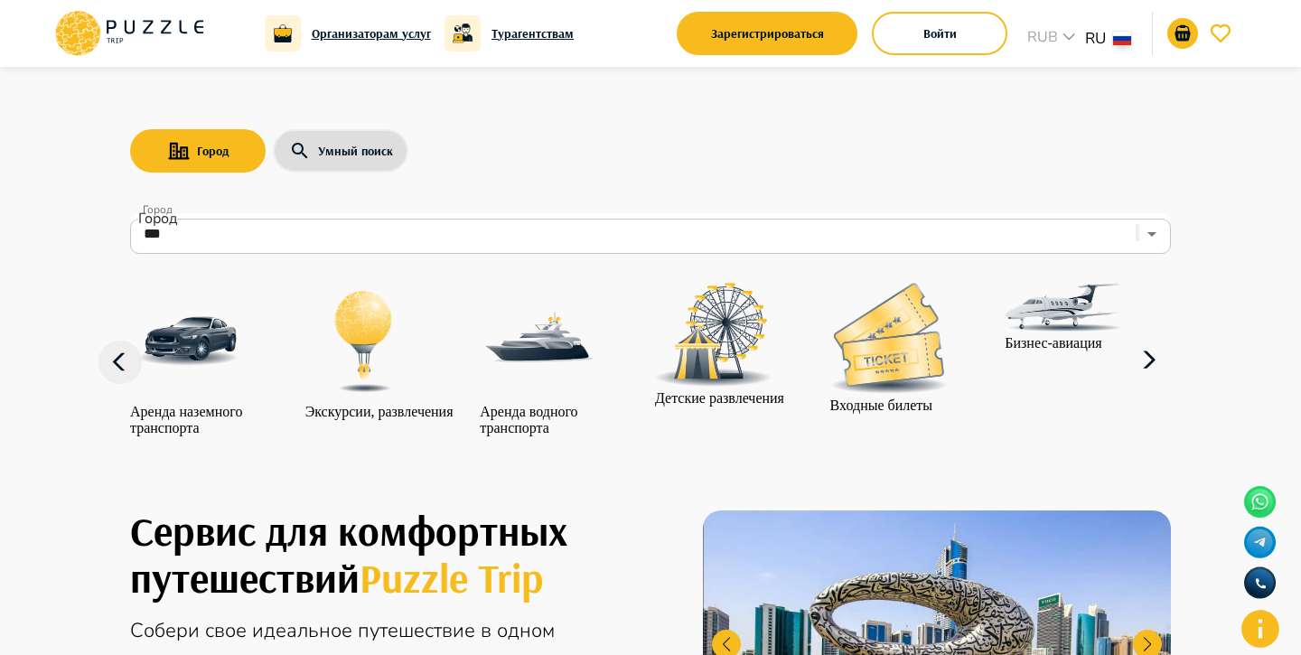
click at [1171, 382] on icon at bounding box center [1149, 360] width 43 height 43
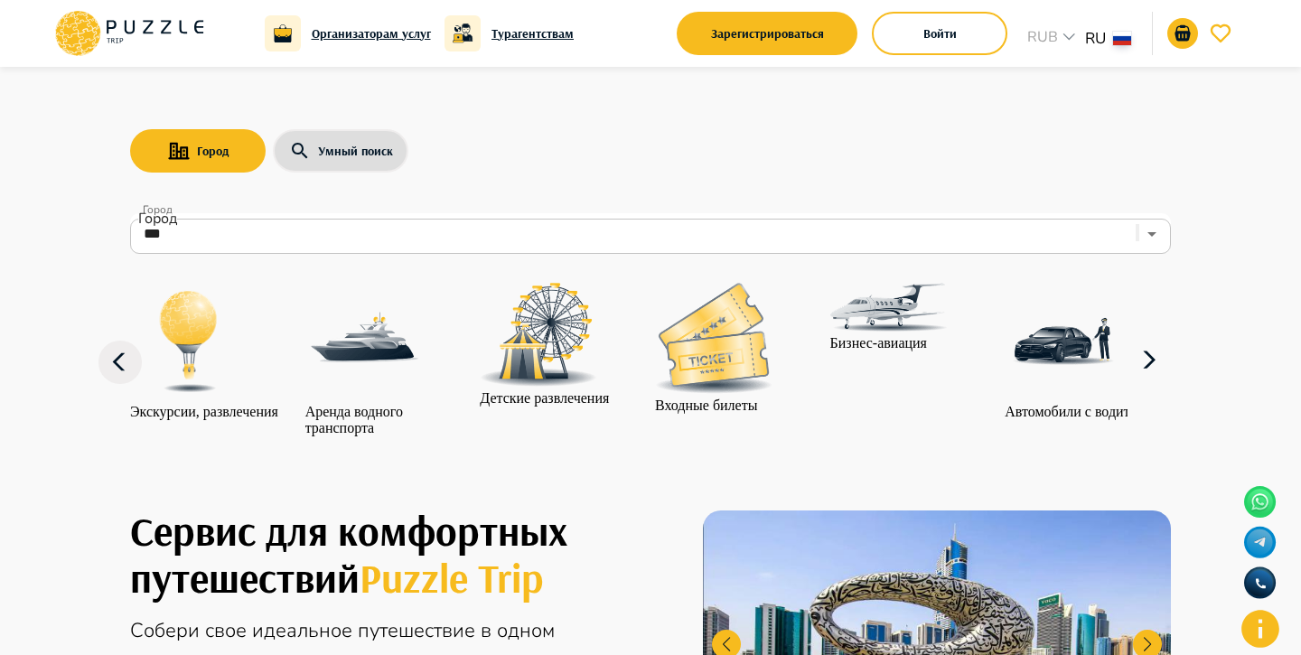
click at [1171, 382] on icon at bounding box center [1149, 360] width 43 height 43
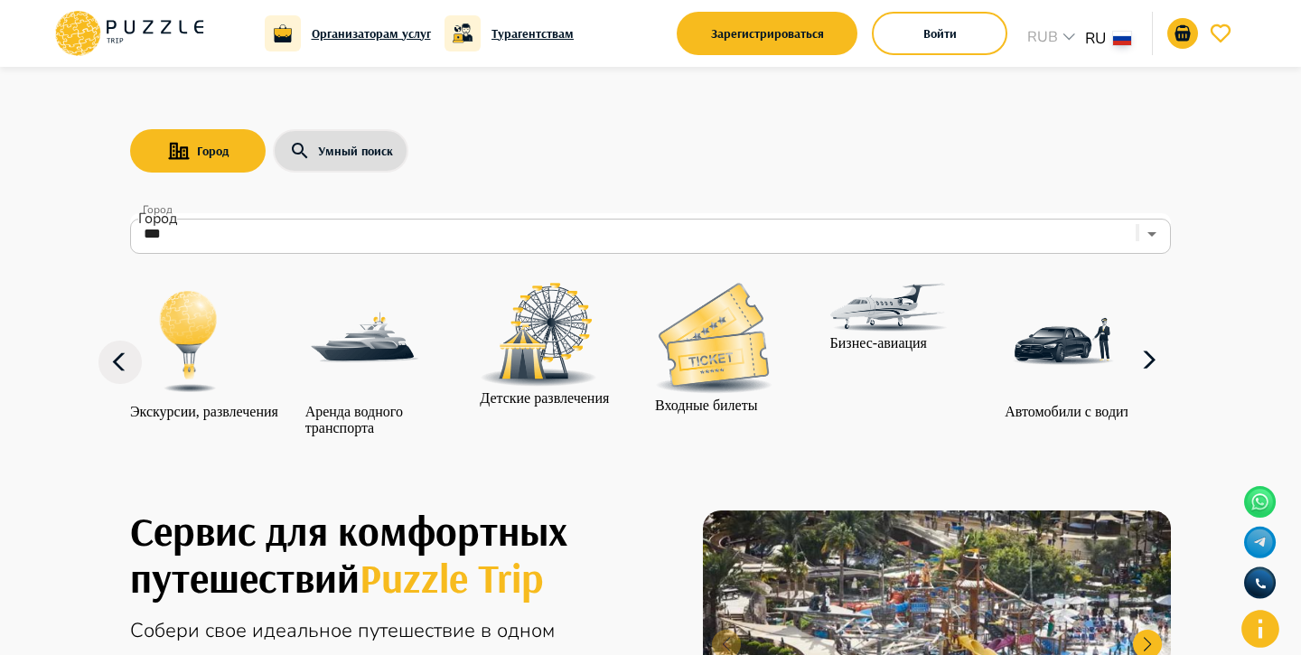
click at [948, 332] on img "category-air_transport" at bounding box center [889, 307] width 117 height 49
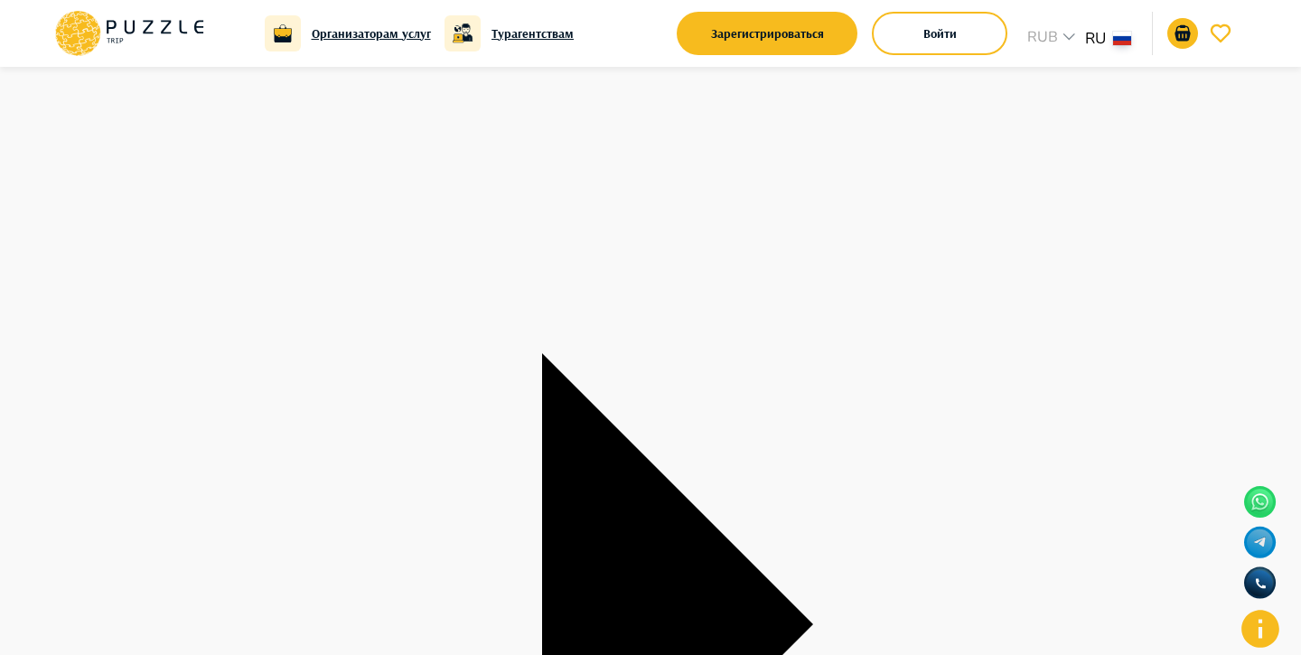
scroll to position [117, 0]
